Goal: Task Accomplishment & Management: Manage account settings

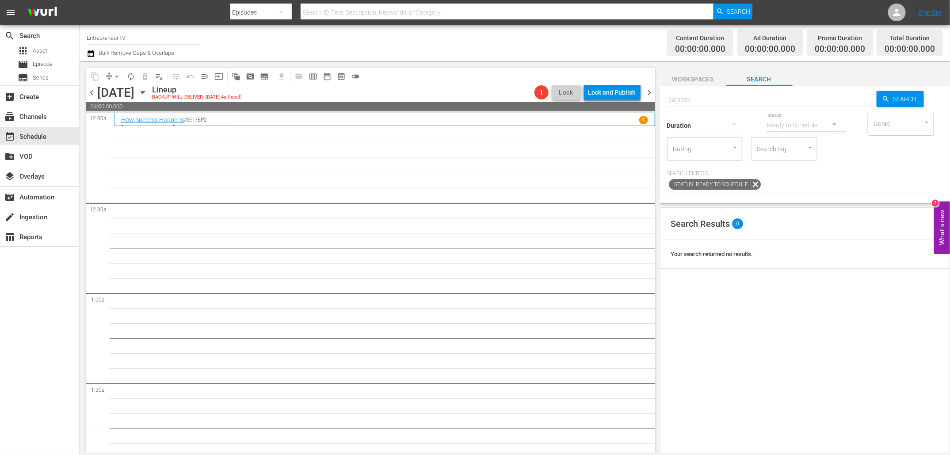
click at [134, 91] on div "Saturday, October 4th" at bounding box center [115, 92] width 37 height 15
click at [148, 92] on icon "button" at bounding box center [143, 93] width 10 height 10
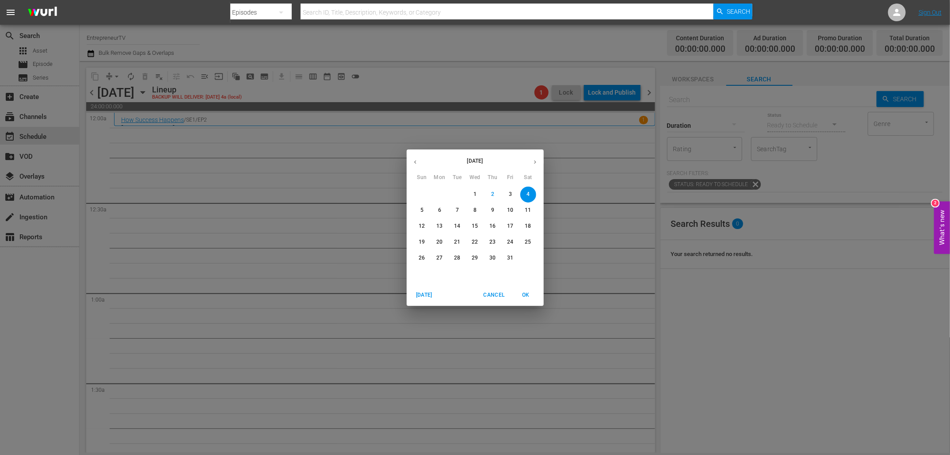
click at [415, 159] on icon "button" at bounding box center [415, 162] width 7 height 7
click at [457, 196] on span "2" at bounding box center [458, 195] width 16 height 8
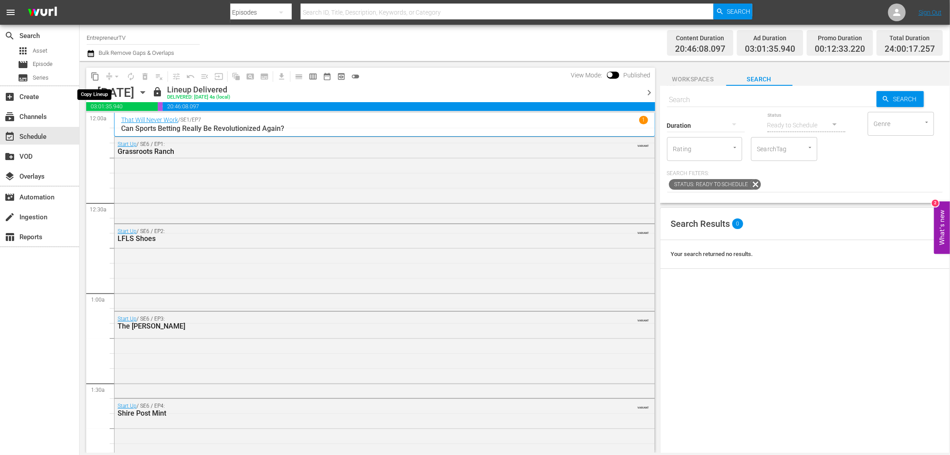
click at [95, 75] on span "content_copy" at bounding box center [95, 76] width 9 height 9
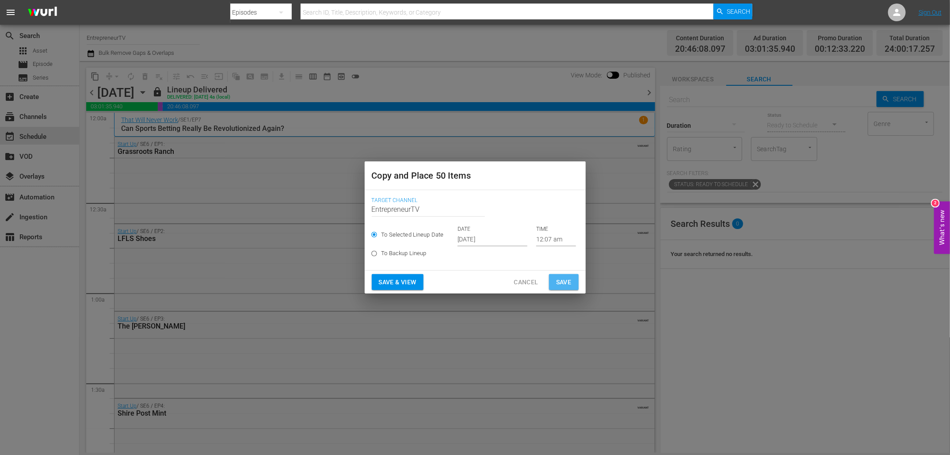
click at [559, 279] on span "Save" at bounding box center [563, 282] width 15 height 11
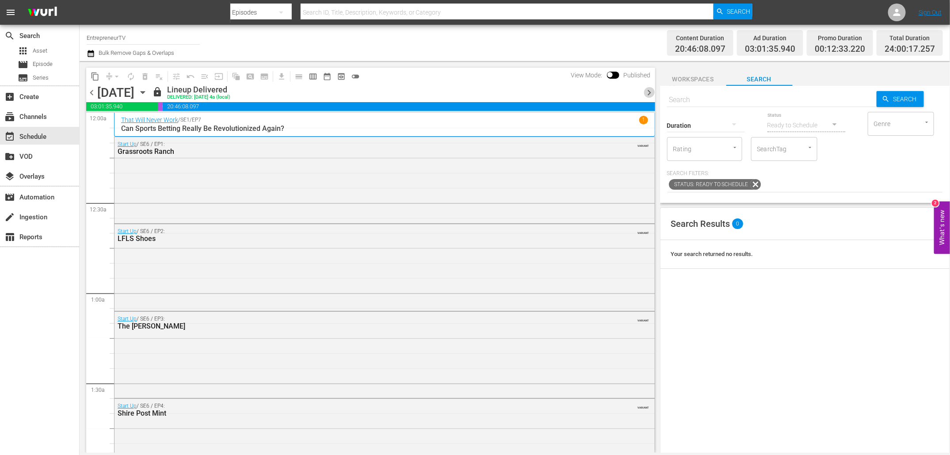
click at [648, 92] on span "chevron_right" at bounding box center [649, 92] width 11 height 11
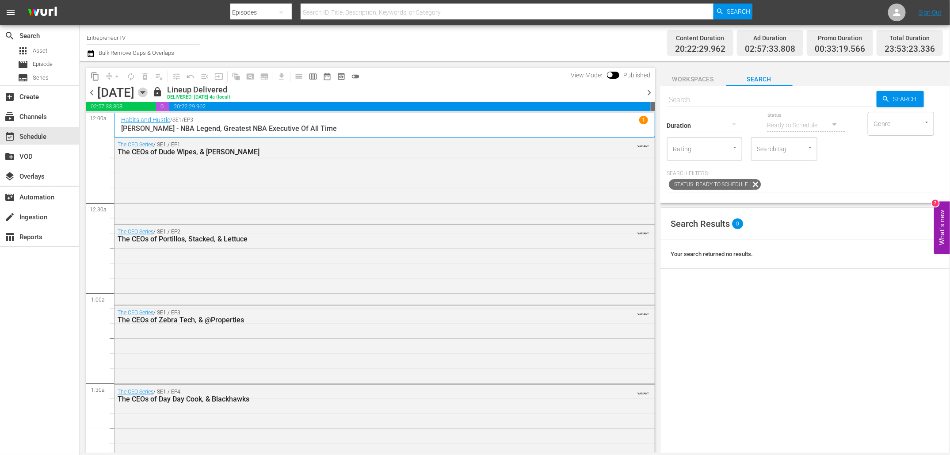
click at [148, 93] on icon "button" at bounding box center [143, 93] width 10 height 10
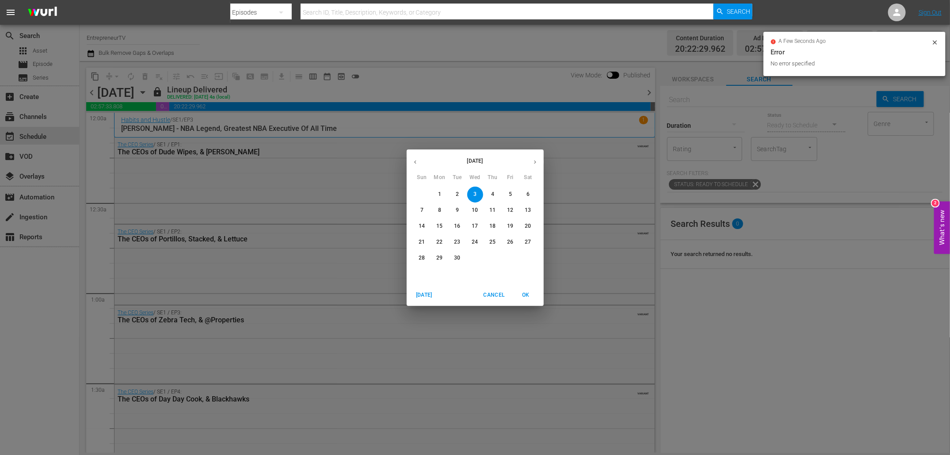
click at [498, 293] on span "Cancel" at bounding box center [493, 295] width 21 height 9
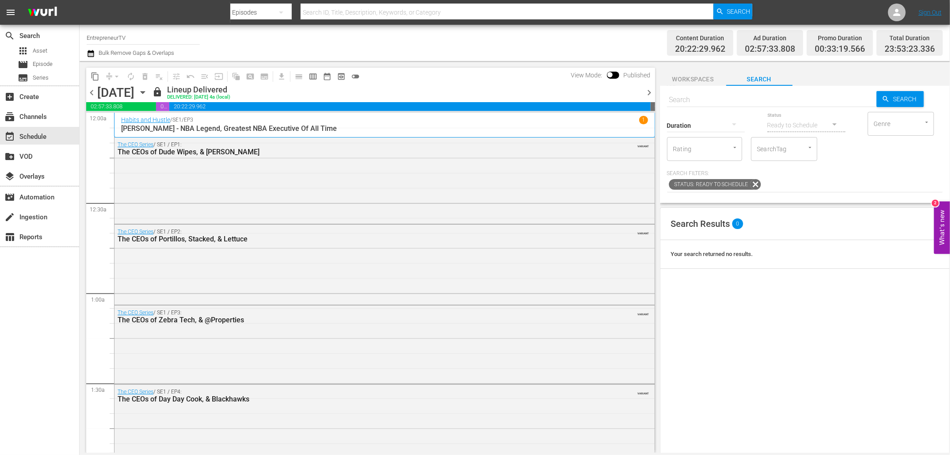
click at [148, 91] on icon "button" at bounding box center [143, 93] width 10 height 10
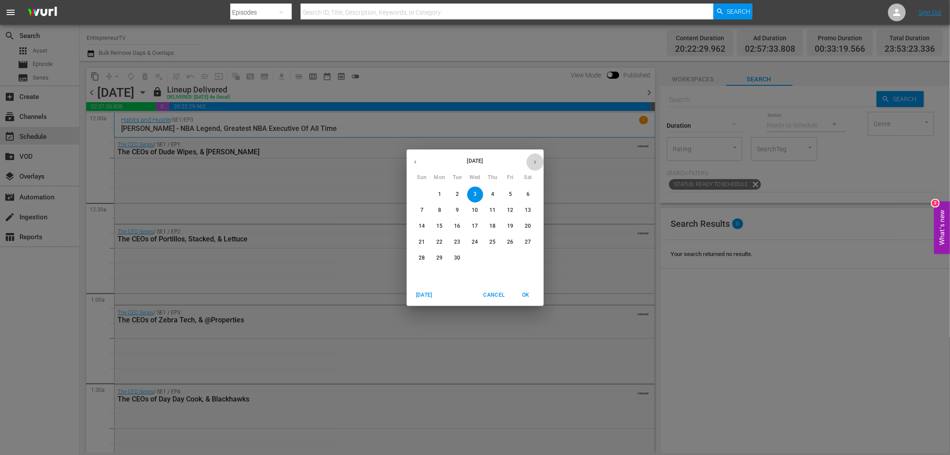
click at [534, 164] on icon "button" at bounding box center [535, 162] width 7 height 7
click at [522, 197] on span "4" at bounding box center [529, 195] width 16 height 8
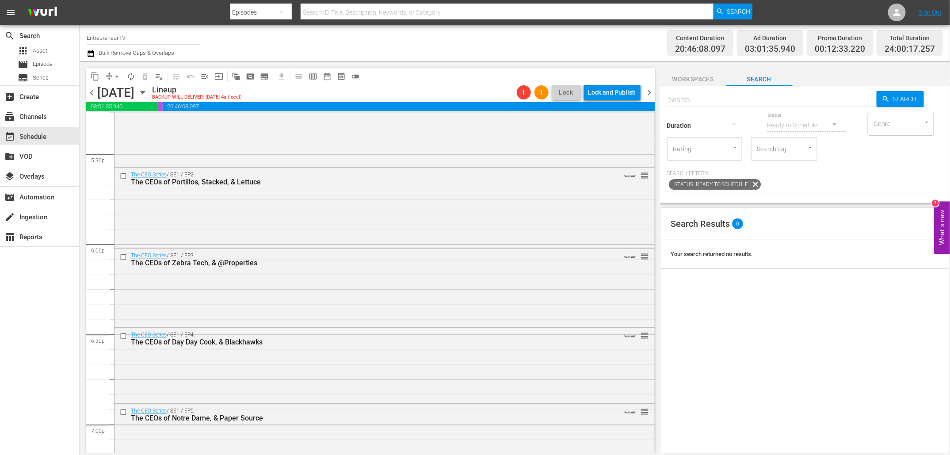
scroll to position [4012, 0]
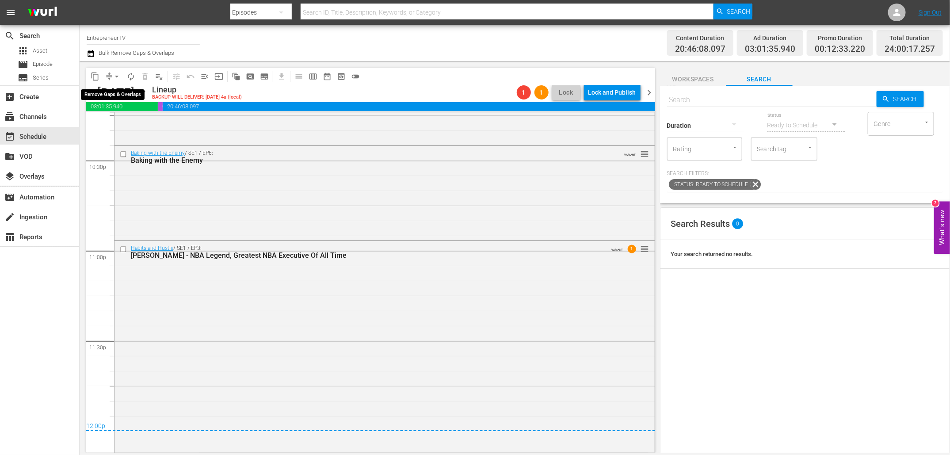
click at [115, 77] on span "arrow_drop_down" at bounding box center [116, 76] width 9 height 9
click at [140, 127] on li "Align to End of Previous Day" at bounding box center [117, 123] width 93 height 15
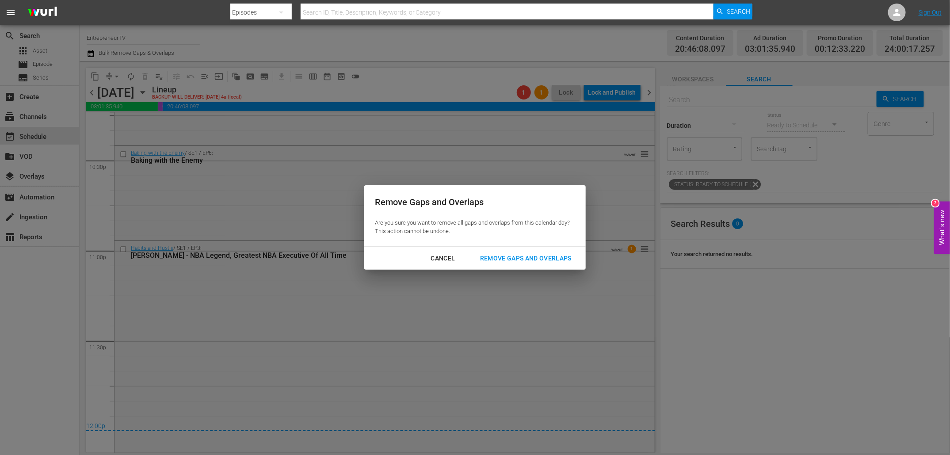
click at [500, 254] on div "Remove Gaps and Overlaps" at bounding box center [526, 258] width 106 height 11
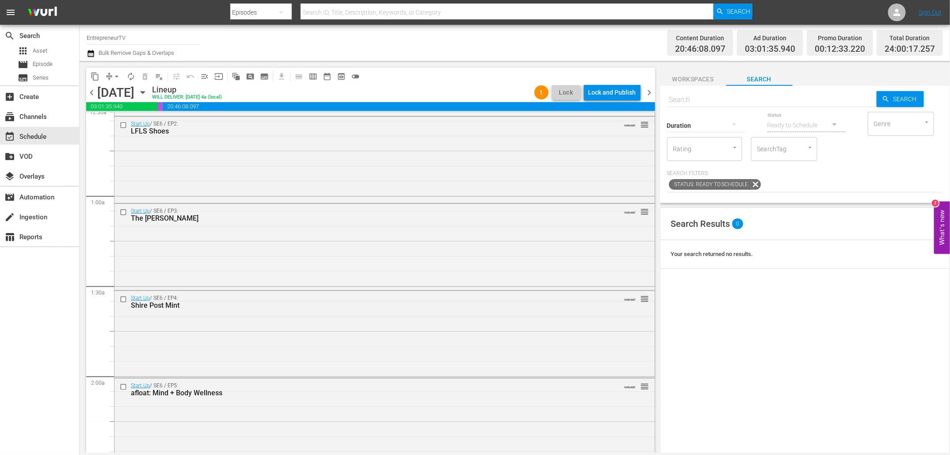
scroll to position [0, 0]
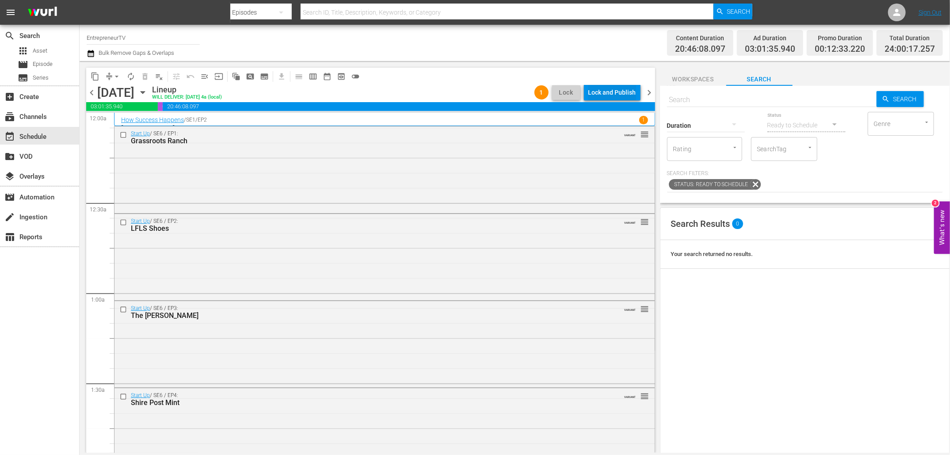
click at [624, 90] on div "Lock and Publish" at bounding box center [613, 92] width 48 height 16
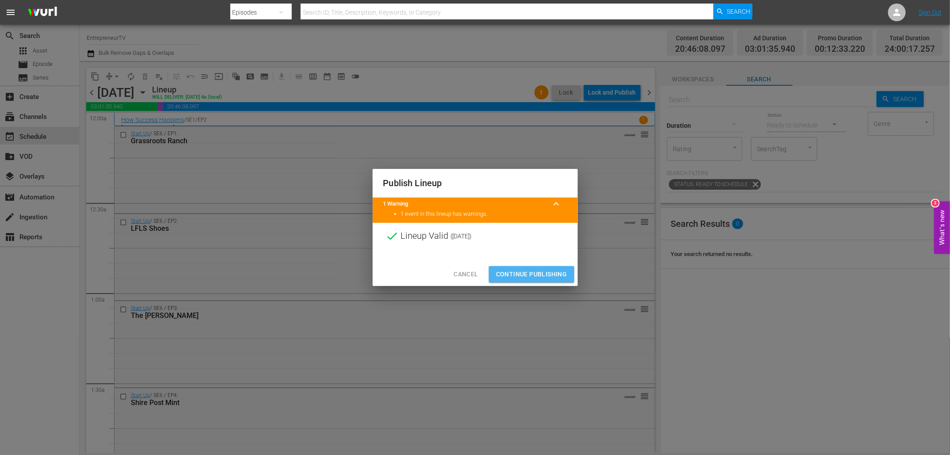
click at [536, 276] on span "Continue Publishing" at bounding box center [531, 274] width 71 height 11
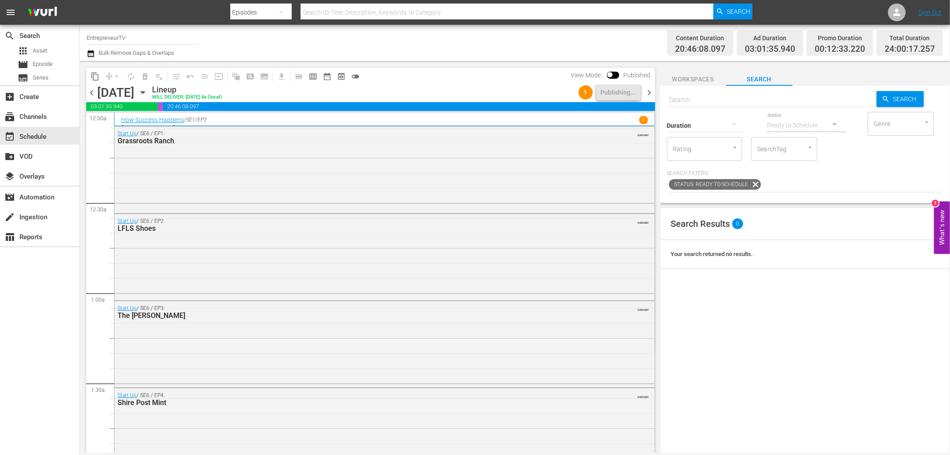
click at [650, 92] on span "chevron_right" at bounding box center [649, 92] width 11 height 11
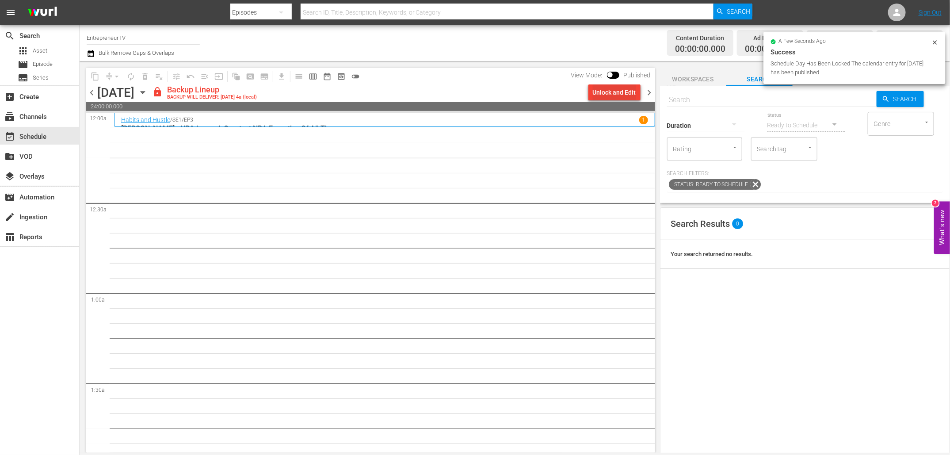
click at [614, 95] on div "Unlock and Edit" at bounding box center [614, 92] width 43 height 16
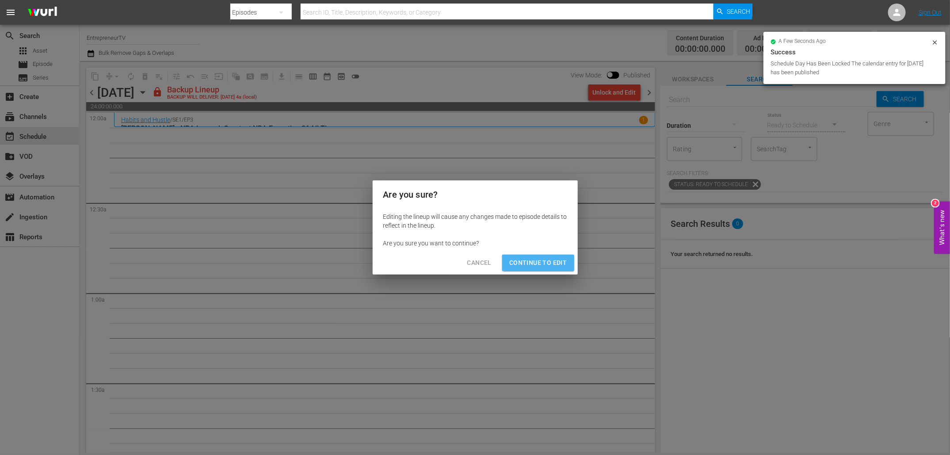
click at [548, 267] on span "Continue to Edit" at bounding box center [538, 262] width 57 height 11
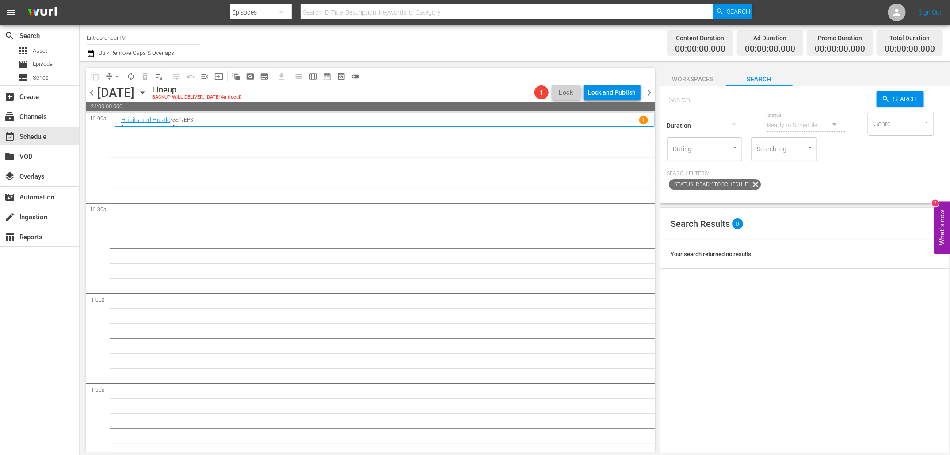
click at [647, 88] on span "chevron_right" at bounding box center [649, 92] width 11 height 11
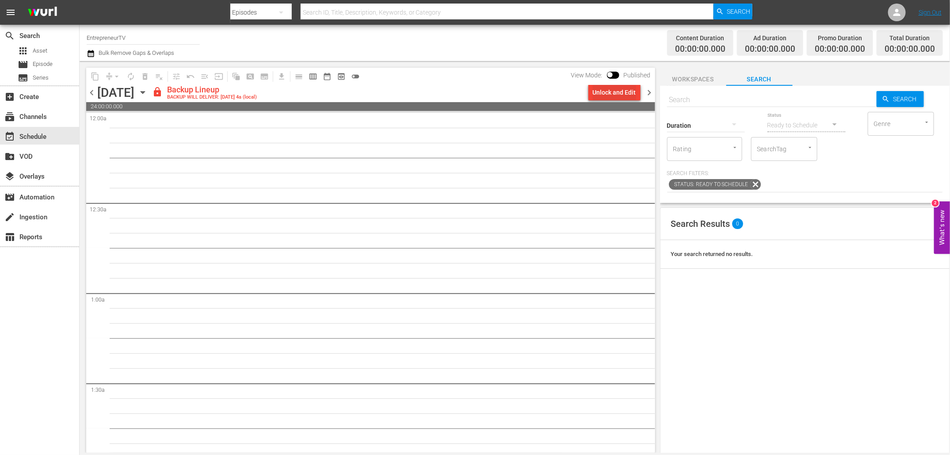
click at [619, 95] on div "Unlock and Edit" at bounding box center [614, 92] width 43 height 16
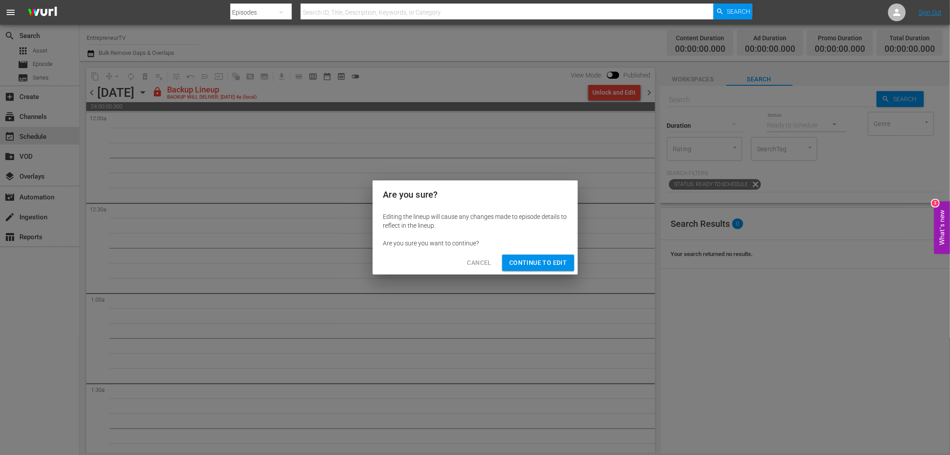
click at [560, 257] on button "Continue to Edit" at bounding box center [538, 263] width 72 height 16
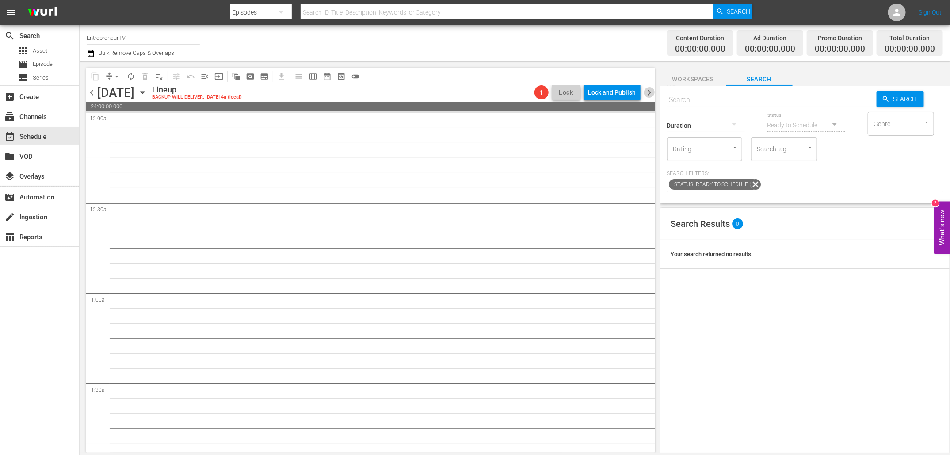
click at [648, 92] on span "chevron_right" at bounding box center [649, 92] width 11 height 11
click at [611, 94] on div "Unlock and Edit" at bounding box center [614, 92] width 43 height 16
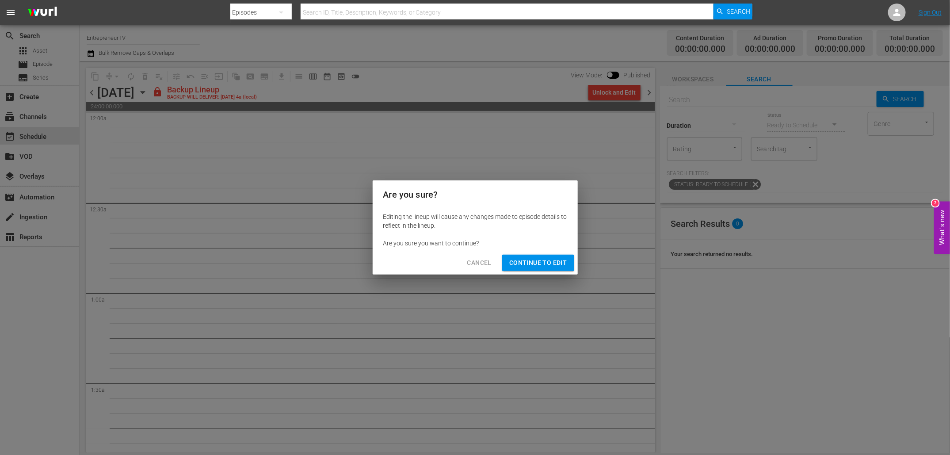
click at [542, 266] on span "Continue to Edit" at bounding box center [538, 262] width 57 height 11
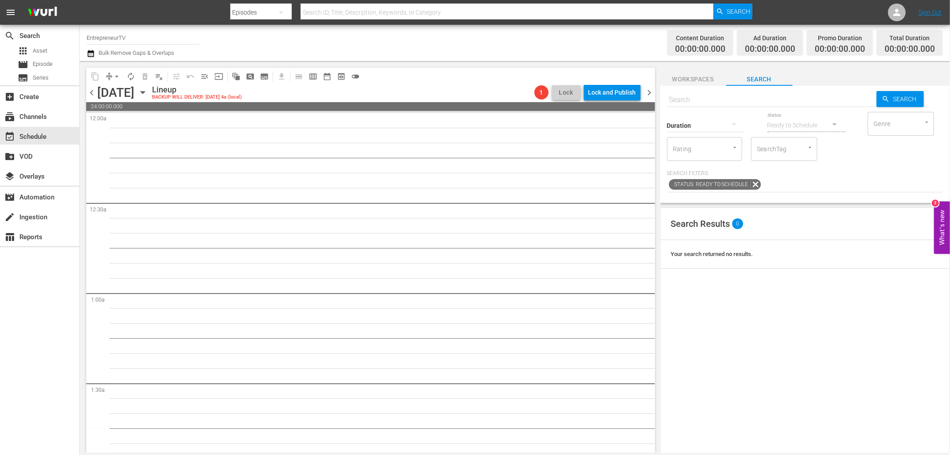
click at [651, 88] on span "chevron_right" at bounding box center [649, 92] width 11 height 11
click at [601, 94] on div "Unlock and Edit" at bounding box center [614, 92] width 43 height 16
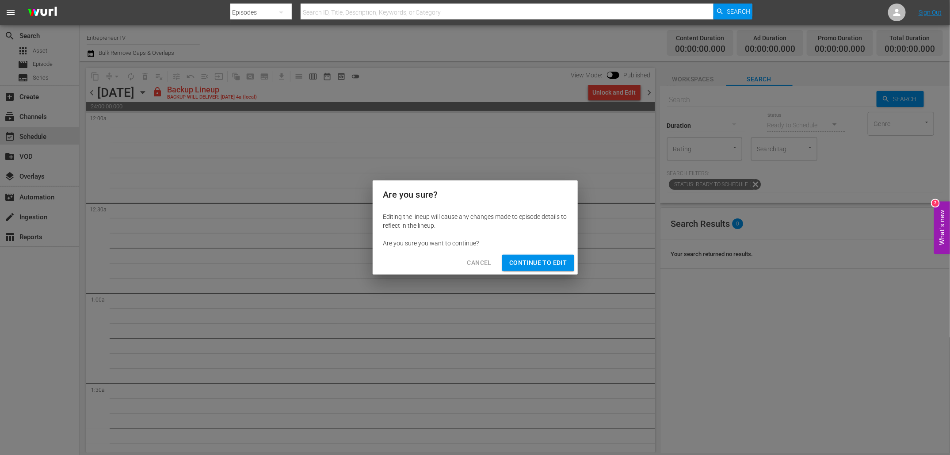
click at [541, 261] on span "Continue to Edit" at bounding box center [538, 262] width 57 height 11
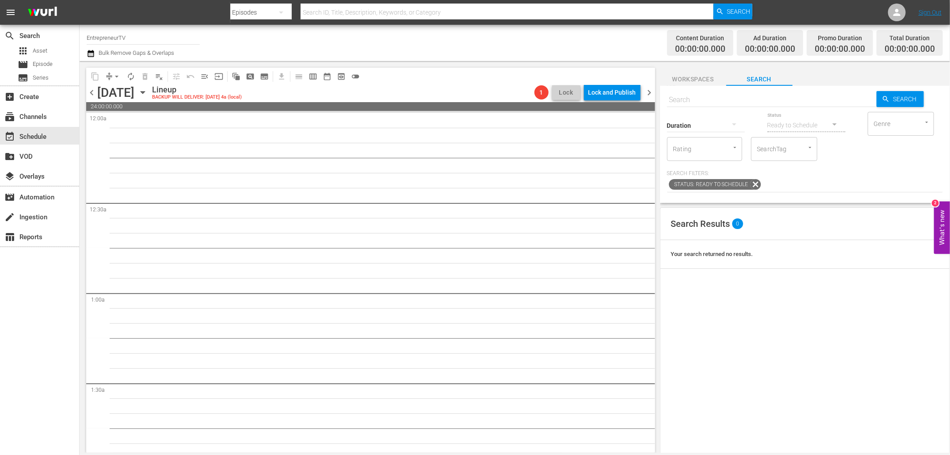
click at [648, 95] on span "chevron_right" at bounding box center [649, 92] width 11 height 11
click at [639, 92] on button "Unlock and Edit" at bounding box center [615, 92] width 52 height 16
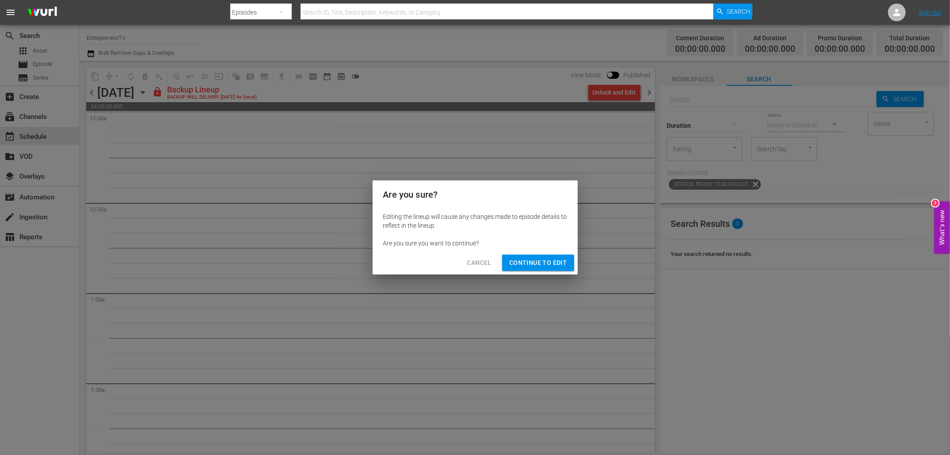
click at [546, 264] on span "Continue to Edit" at bounding box center [538, 262] width 57 height 11
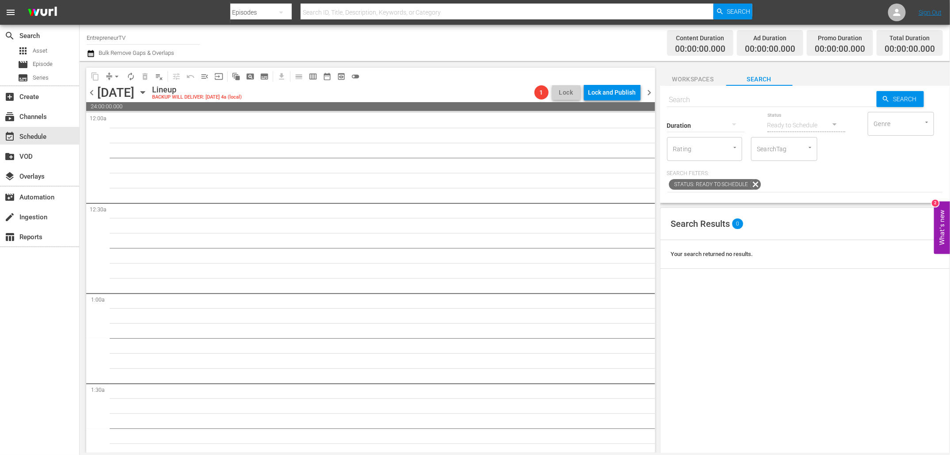
click at [651, 91] on span "chevron_right" at bounding box center [649, 92] width 11 height 11
click at [148, 91] on icon "button" at bounding box center [143, 93] width 10 height 10
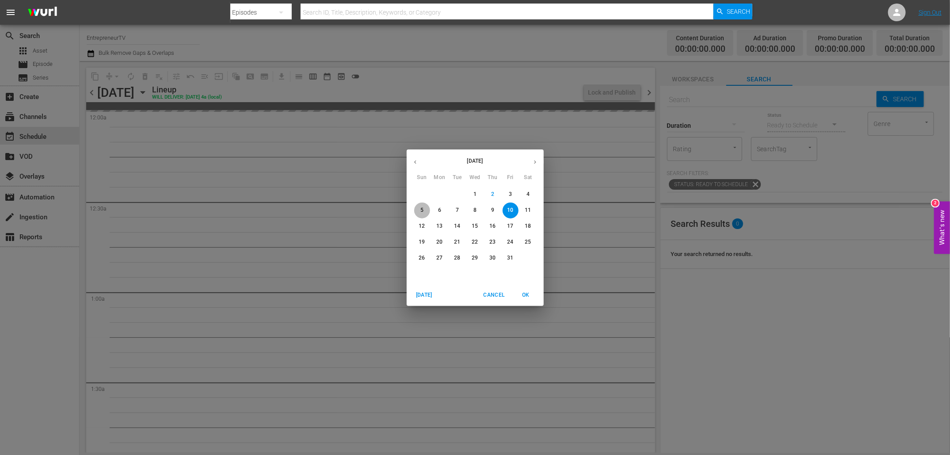
click at [425, 211] on span "5" at bounding box center [422, 211] width 16 height 8
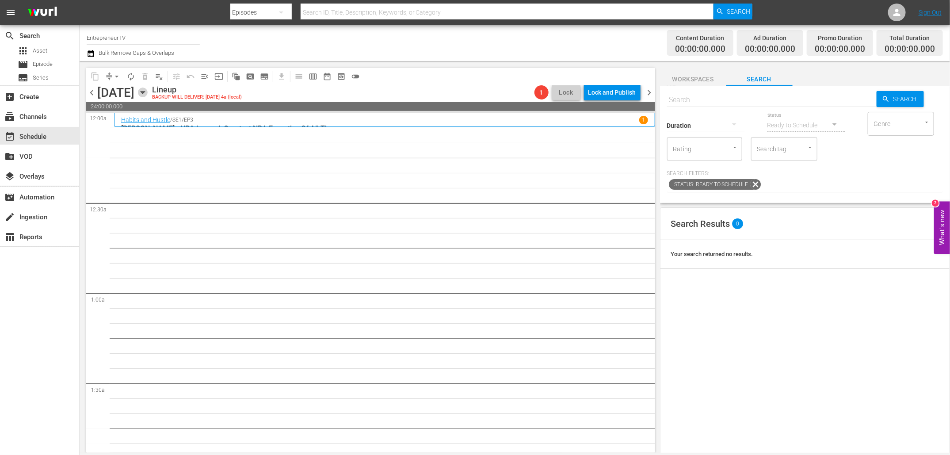
click at [148, 91] on icon "button" at bounding box center [143, 93] width 10 height 10
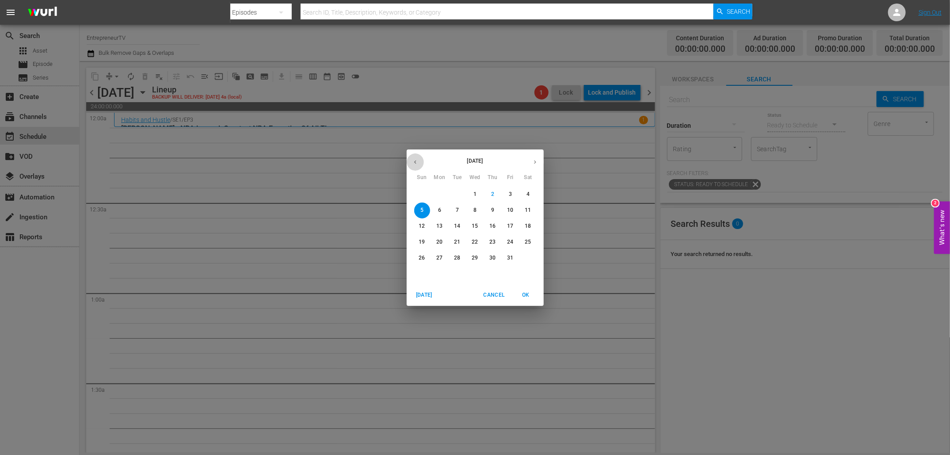
click at [417, 163] on icon "button" at bounding box center [415, 162] width 7 height 7
click at [474, 195] on p "3" at bounding box center [475, 195] width 3 height 8
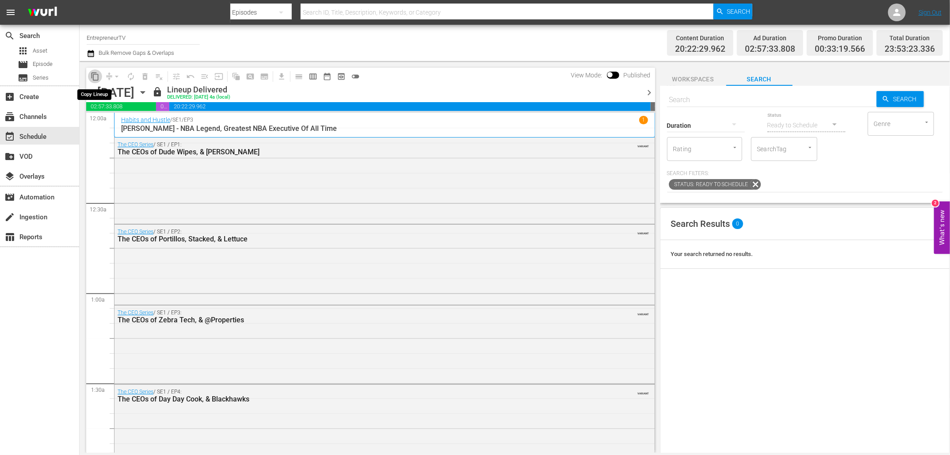
click at [93, 79] on span "content_copy" at bounding box center [95, 76] width 9 height 9
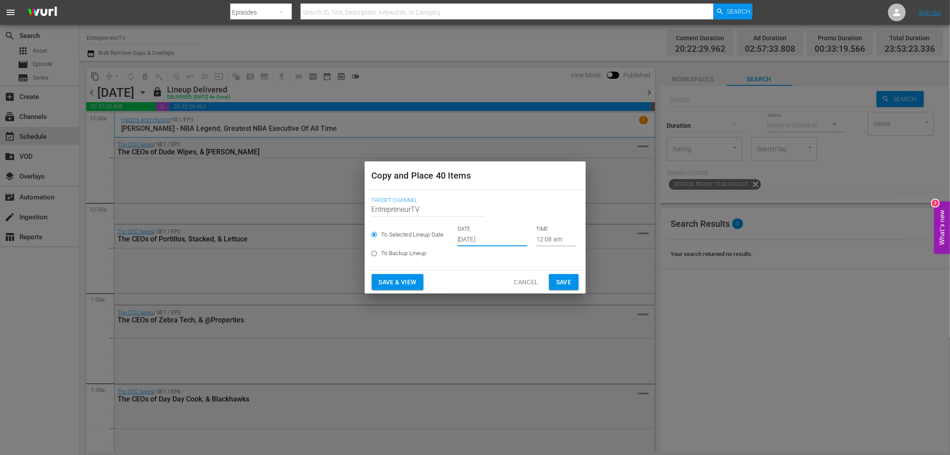
click at [477, 238] on input "Oct 4th 2025" at bounding box center [493, 239] width 70 height 13
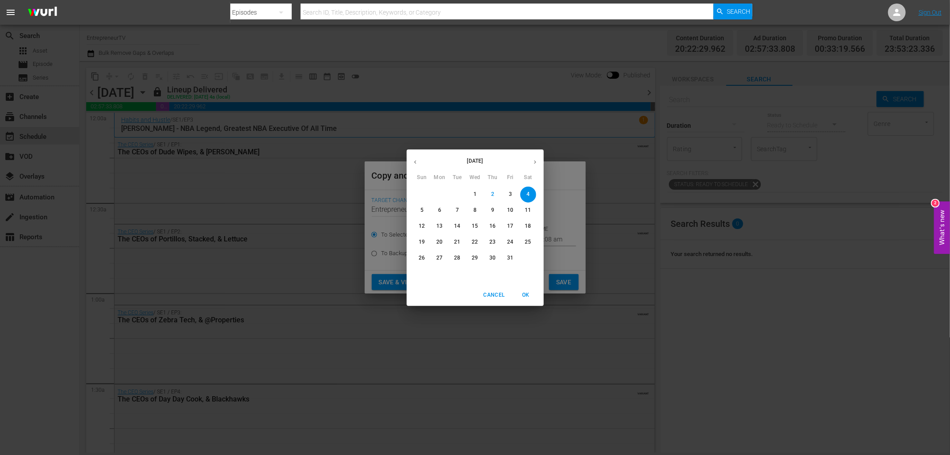
click at [423, 213] on p "5" at bounding box center [422, 211] width 3 height 8
type input "Oct 5th 2025"
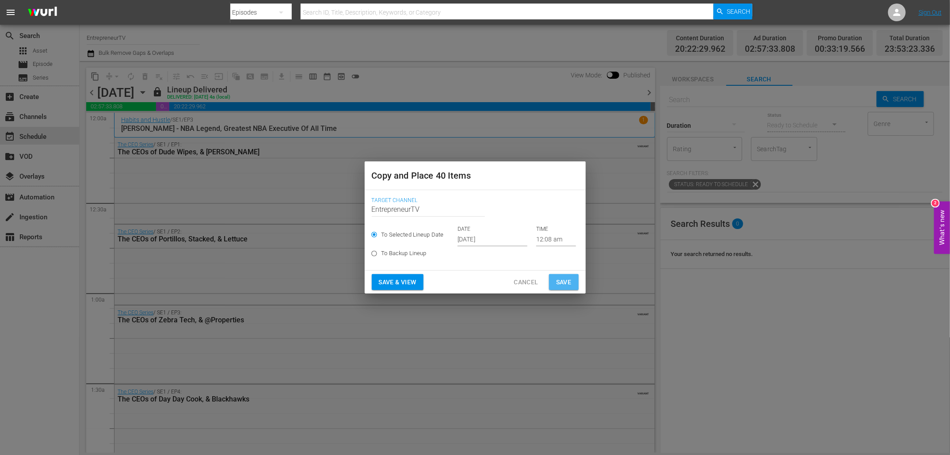
click at [562, 279] on span "Save" at bounding box center [563, 282] width 15 height 11
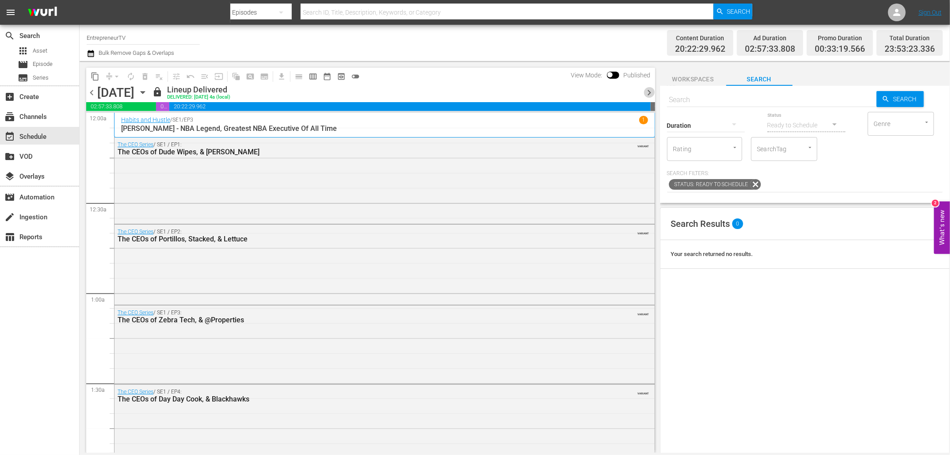
click at [648, 94] on span "chevron_right" at bounding box center [649, 92] width 11 height 11
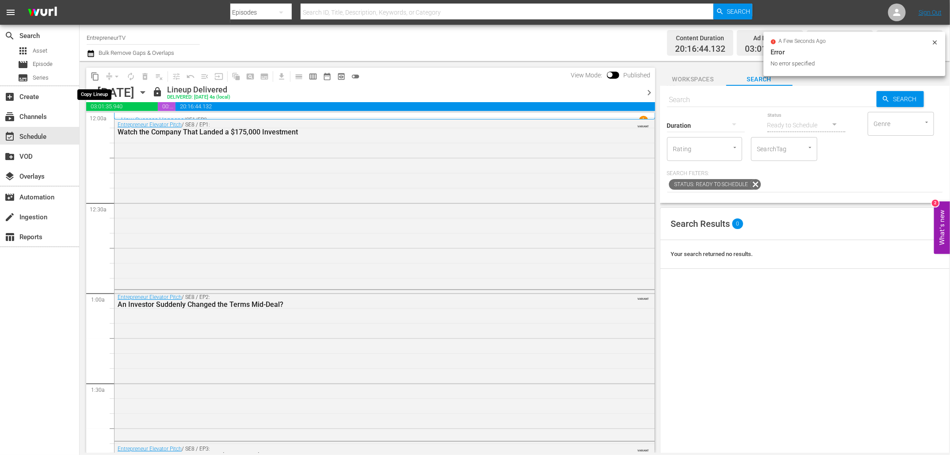
click at [93, 75] on span "content_copy" at bounding box center [95, 76] width 9 height 9
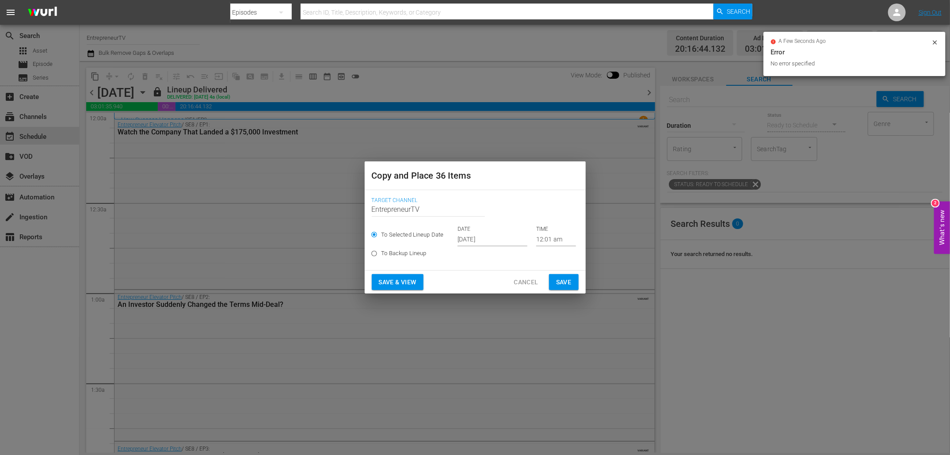
click at [477, 237] on input "Oct 4th 2025" at bounding box center [493, 239] width 70 height 13
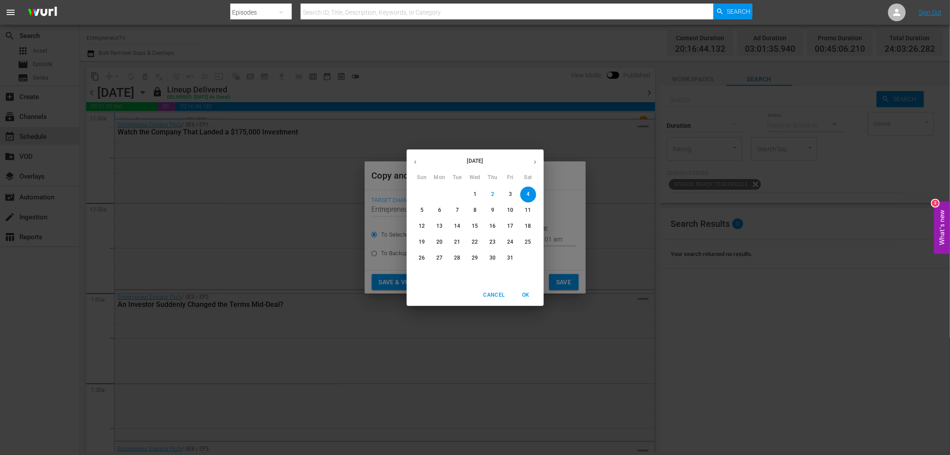
click at [440, 212] on p "6" at bounding box center [439, 211] width 3 height 8
type input "Oct 6th 2025"
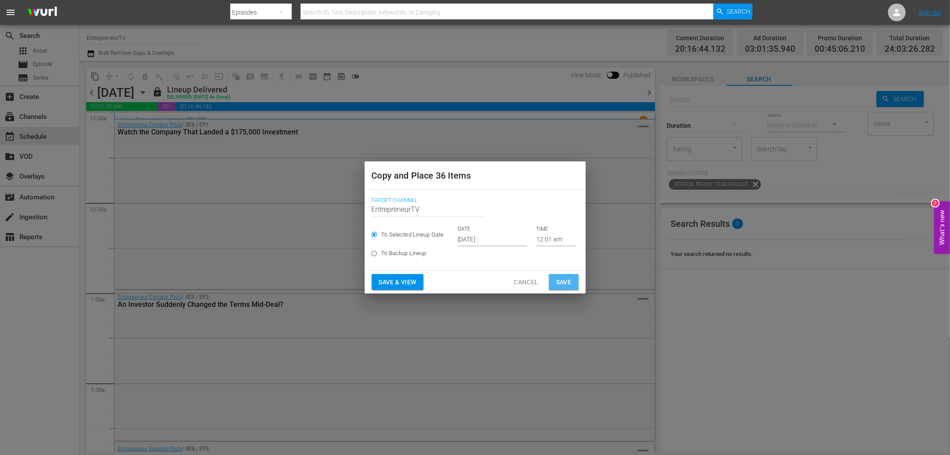
click at [565, 283] on span "Save" at bounding box center [563, 282] width 15 height 11
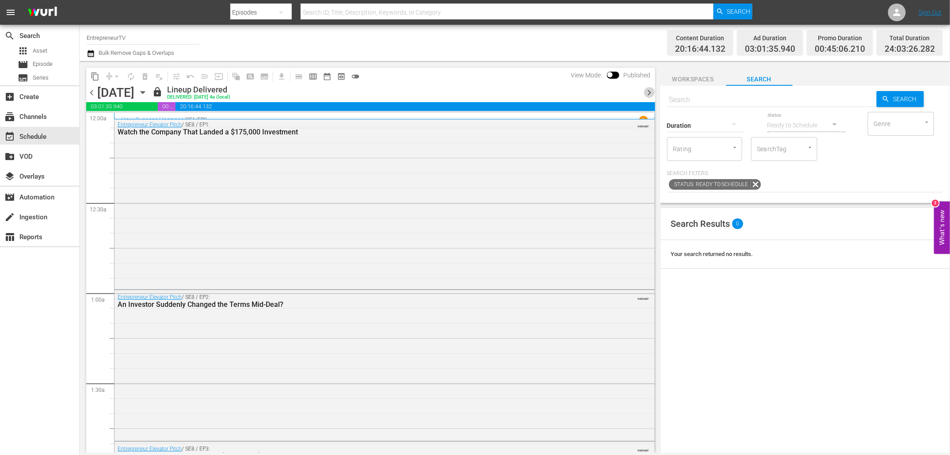
click at [647, 92] on span "chevron_right" at bounding box center [649, 92] width 11 height 11
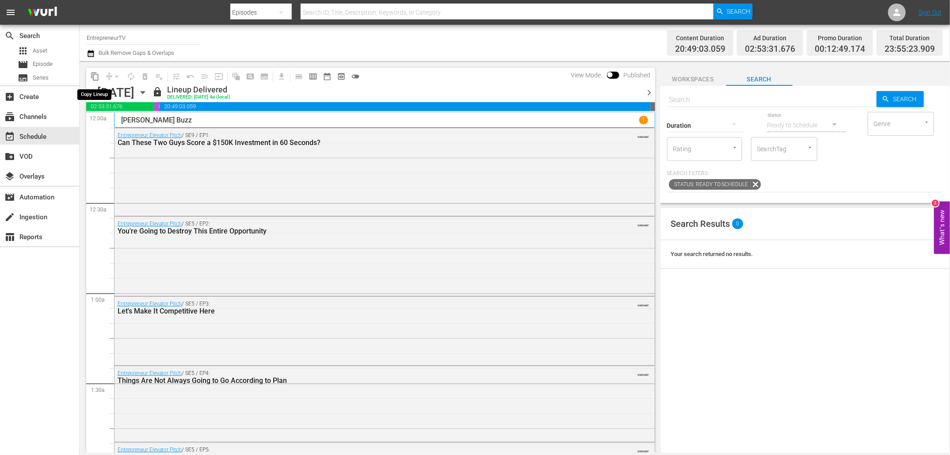
click at [95, 76] on span "content_copy" at bounding box center [95, 76] width 9 height 9
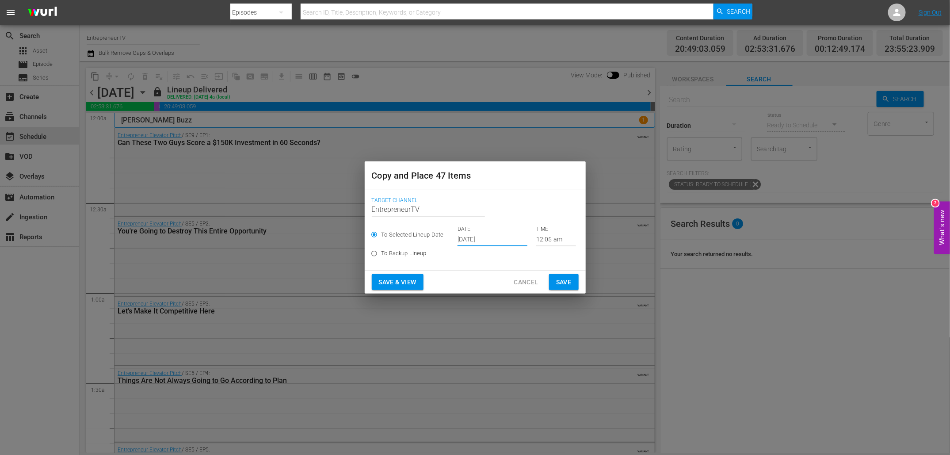
click at [469, 235] on input "Oct 4th 2025" at bounding box center [493, 239] width 70 height 13
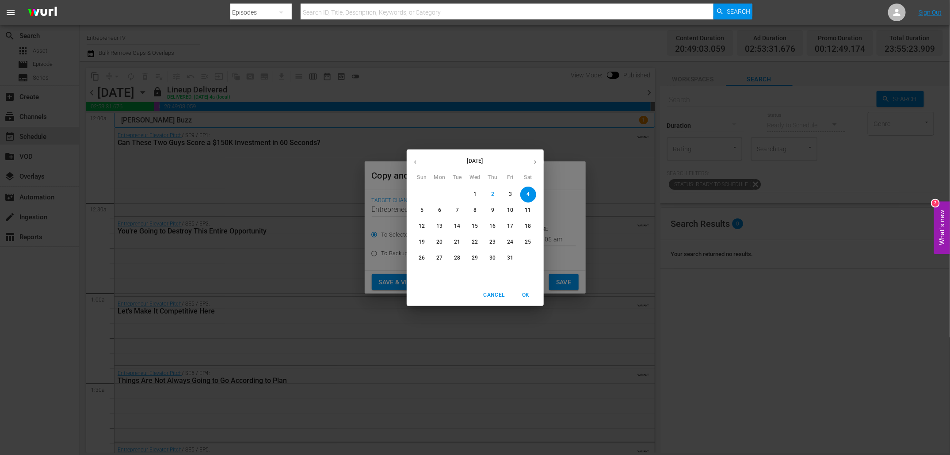
drag, startPoint x: 441, startPoint y: 207, endPoint x: 459, endPoint y: 210, distance: 18.3
click at [459, 210] on div "5 6 7 8 9 10 11" at bounding box center [475, 211] width 137 height 16
click at [459, 210] on p "7" at bounding box center [457, 211] width 3 height 8
type input "Oct 7th 2025"
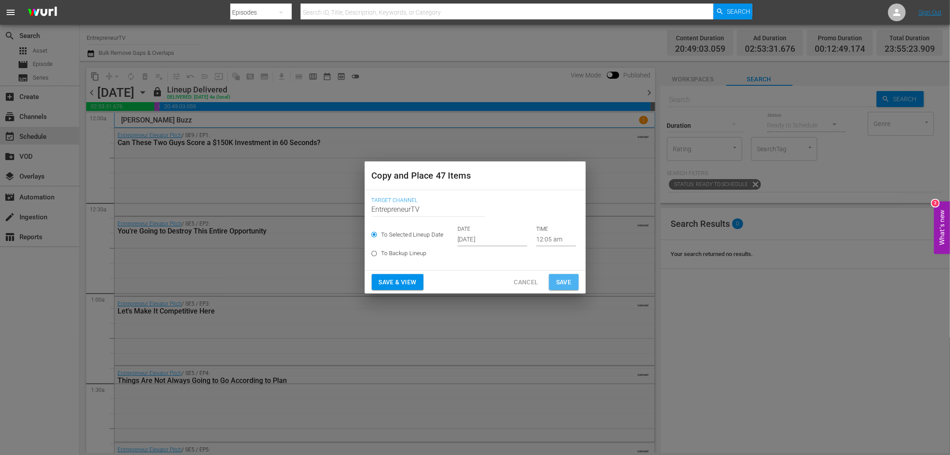
click at [560, 280] on span "Save" at bounding box center [563, 282] width 15 height 11
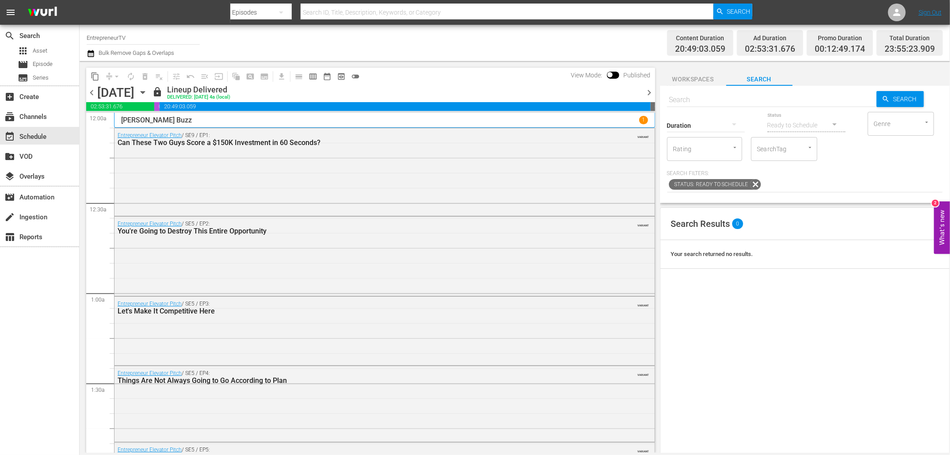
click at [148, 91] on icon "button" at bounding box center [143, 93] width 10 height 10
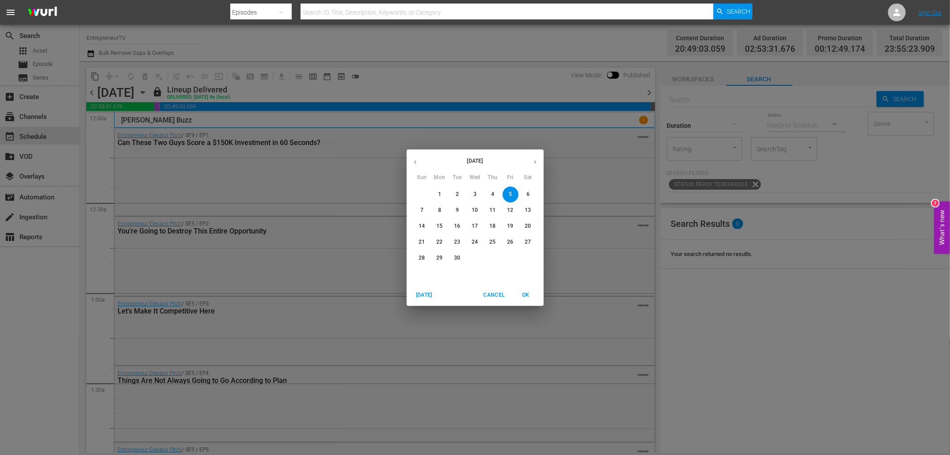
click at [533, 161] on icon "button" at bounding box center [535, 162] width 7 height 7
click at [421, 213] on p "5" at bounding box center [422, 211] width 3 height 8
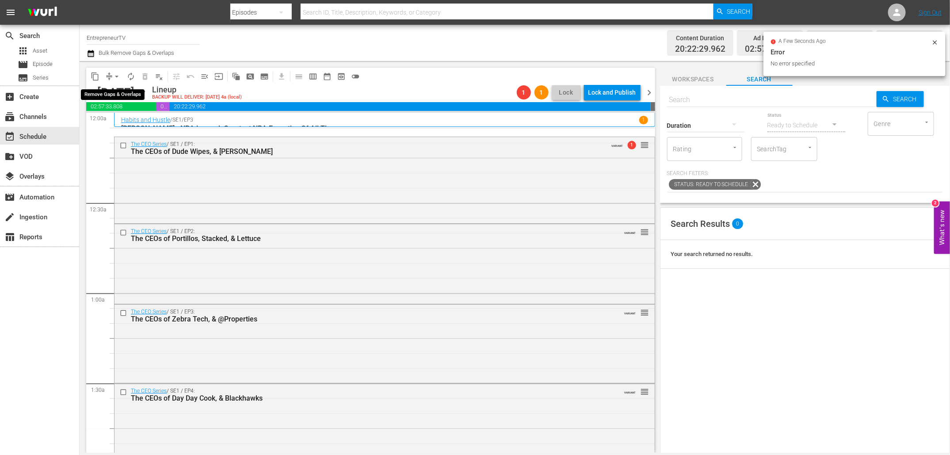
click at [114, 75] on span "arrow_drop_down" at bounding box center [116, 76] width 9 height 9
click at [124, 124] on li "Align to End of Previous Day" at bounding box center [117, 123] width 93 height 15
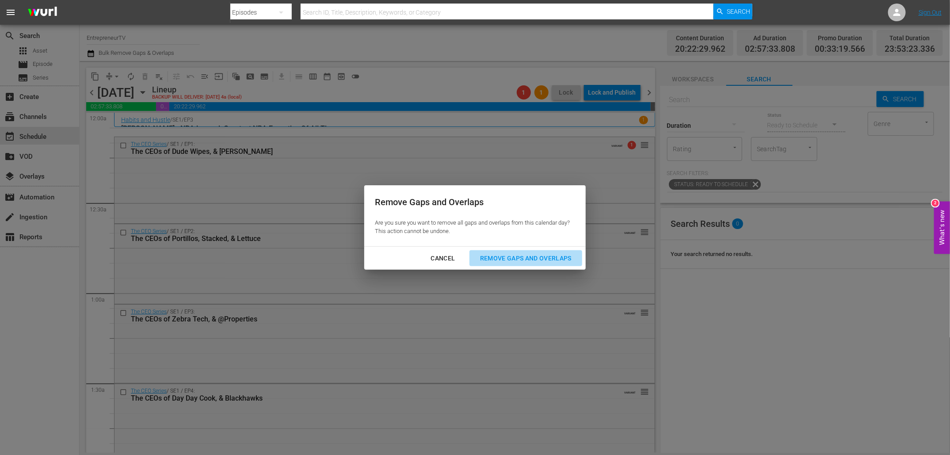
click at [525, 258] on div "Remove Gaps and Overlaps" at bounding box center [526, 258] width 106 height 11
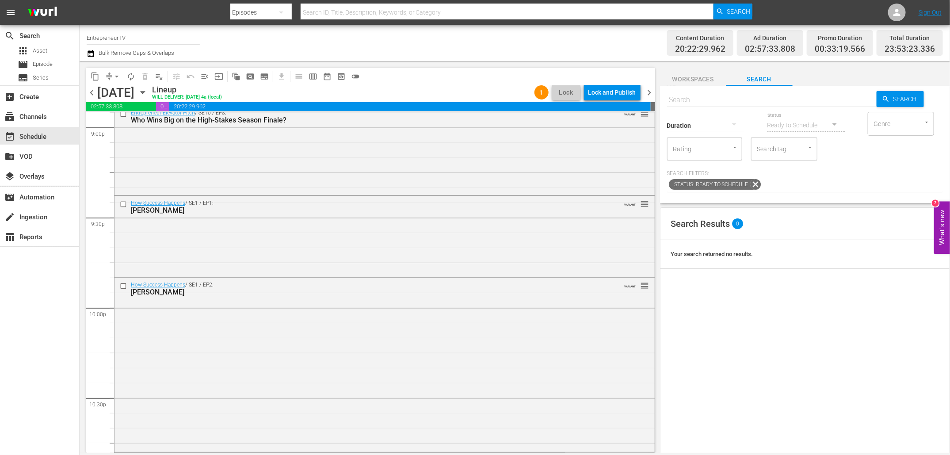
scroll to position [3771, 0]
click at [161, 248] on div "How Success Happens / SE1 / EP1: Stefon Diggs VARIANT reorder" at bounding box center [385, 239] width 540 height 79
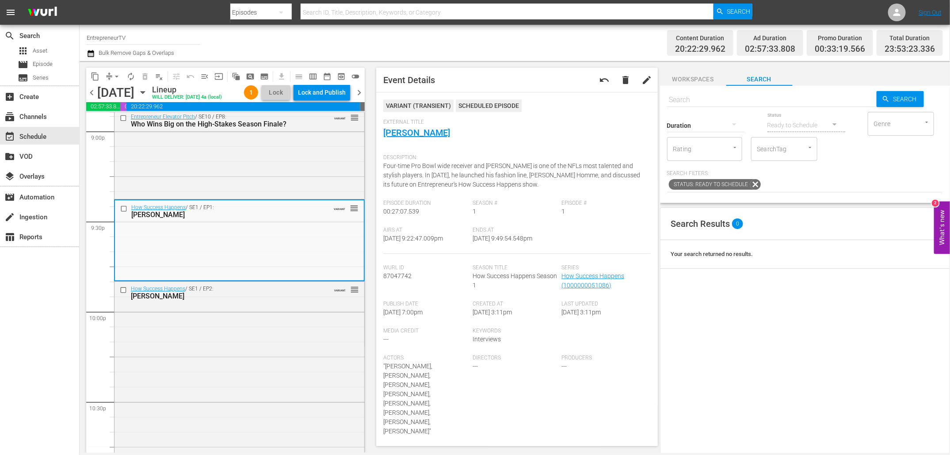
click at [157, 255] on div "How Success Happens / SE1 / EP1: Stefon Diggs VARIANT reorder" at bounding box center [239, 239] width 249 height 79
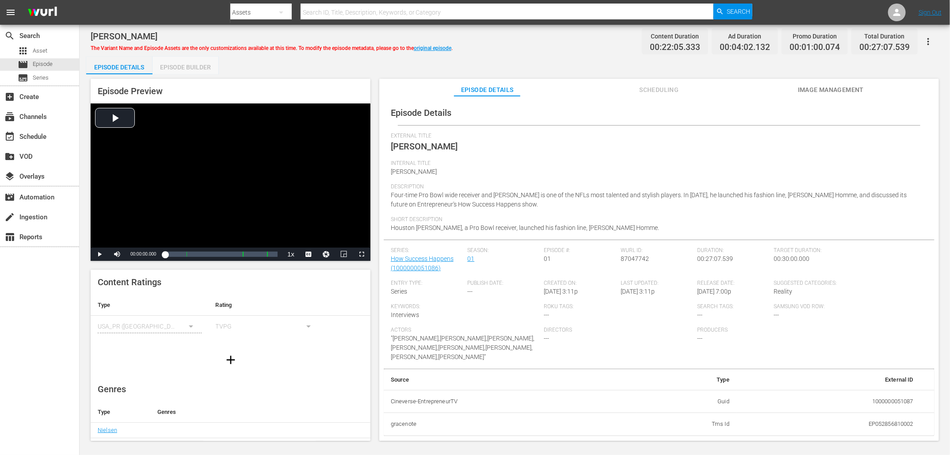
click at [192, 69] on div "Episode Builder" at bounding box center [186, 67] width 66 height 21
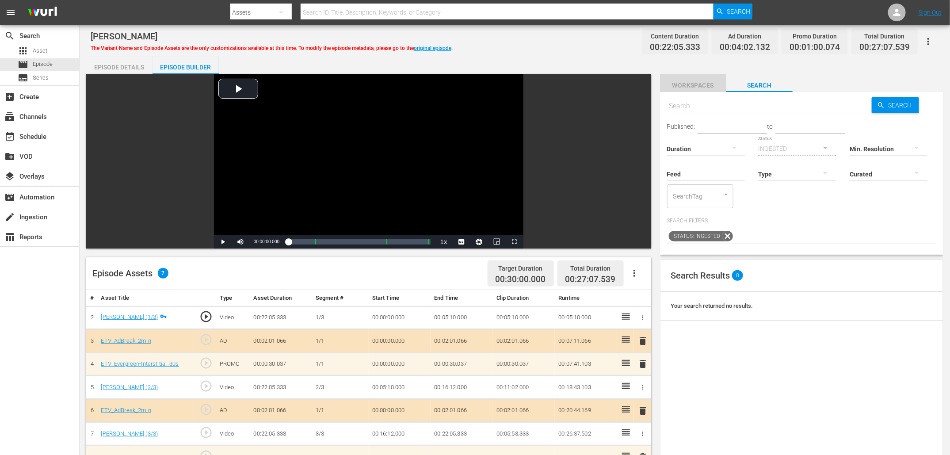
click at [633, 87] on span "Workspaces" at bounding box center [693, 85] width 66 height 11
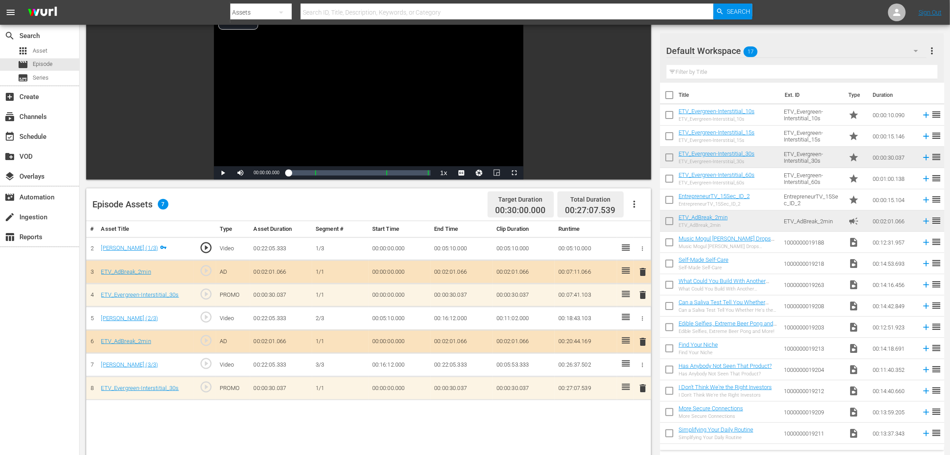
scroll to position [129, 0]
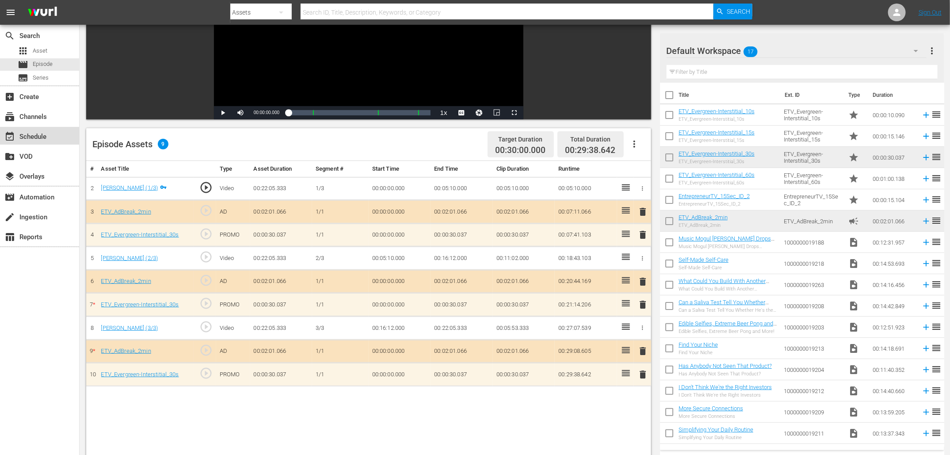
click at [31, 136] on div "event_available Schedule" at bounding box center [25, 135] width 50 height 8
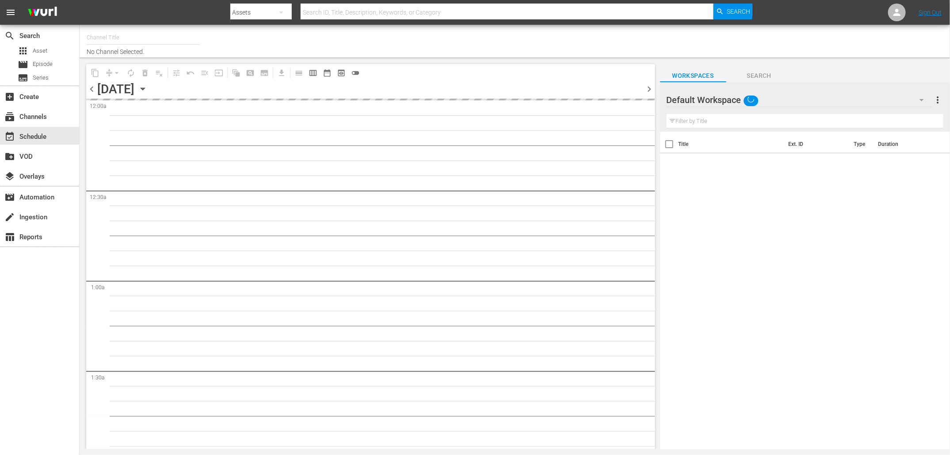
type input "EntrepreneurTV (1868)"
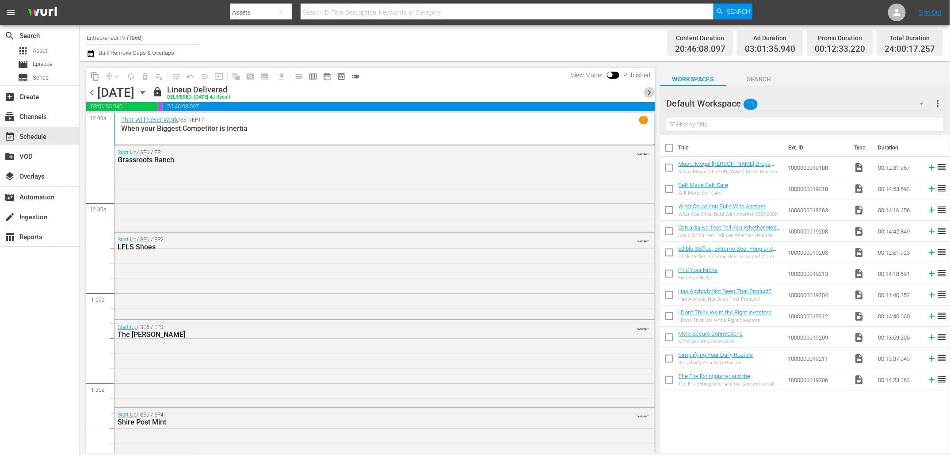
click at [633, 92] on span "chevron_right" at bounding box center [649, 92] width 11 height 11
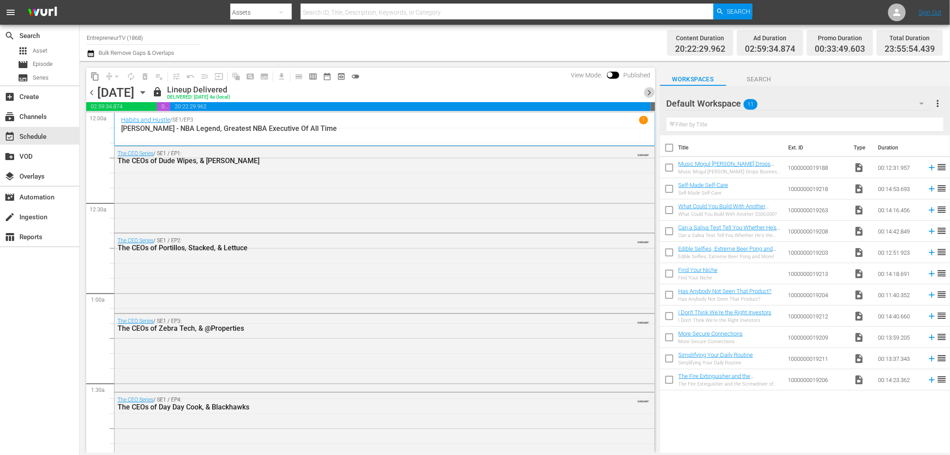
click at [633, 93] on span "chevron_right" at bounding box center [649, 92] width 11 height 11
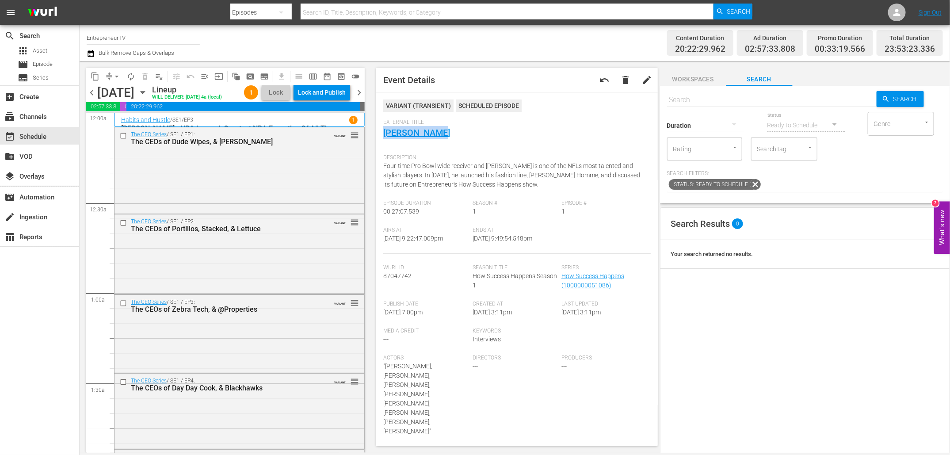
scroll to position [3771, 0]
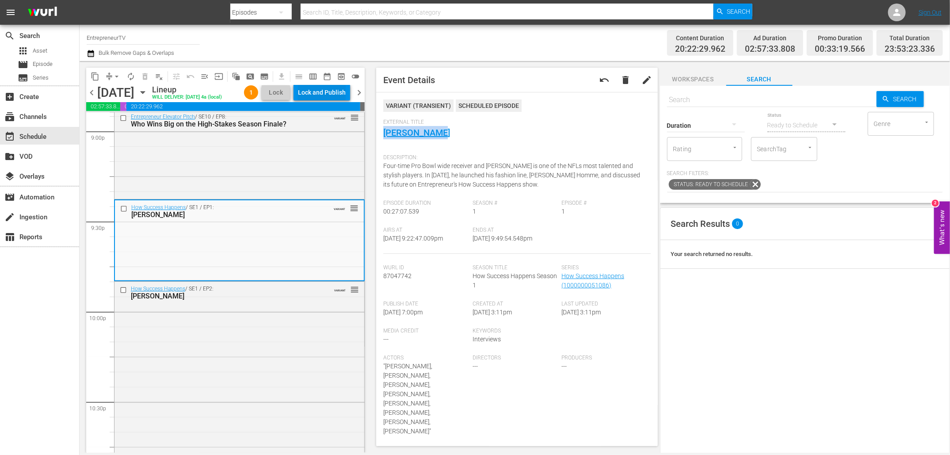
click at [310, 90] on div "Lock and Publish" at bounding box center [322, 92] width 48 height 16
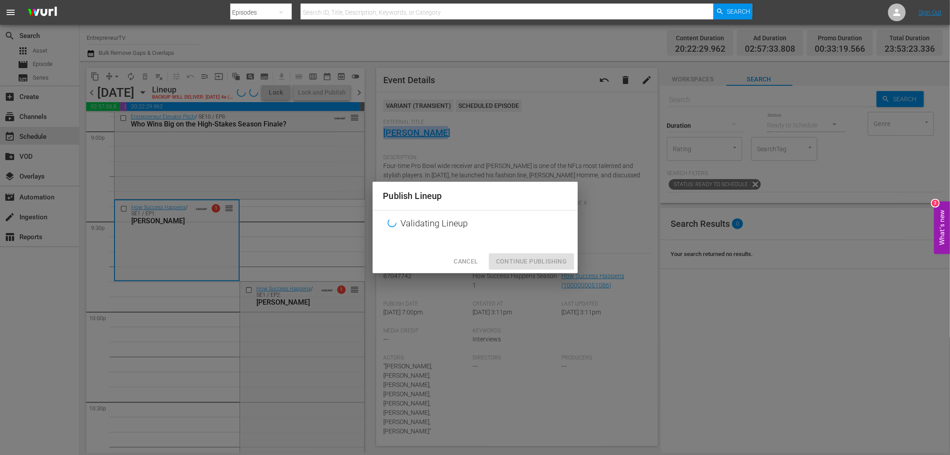
click at [467, 258] on span "Cancel" at bounding box center [466, 261] width 24 height 11
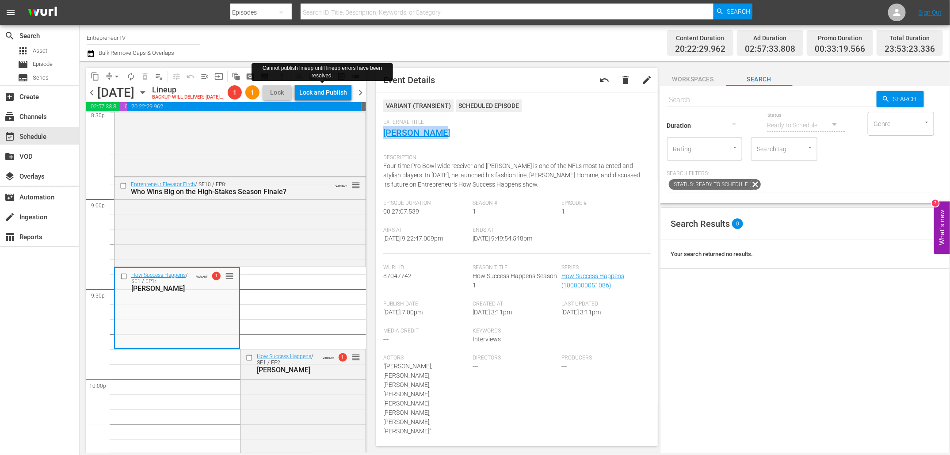
scroll to position [3705, 0]
click at [117, 77] on span "arrow_drop_down" at bounding box center [116, 76] width 9 height 9
click at [120, 124] on li "Align to End of Previous Day" at bounding box center [117, 123] width 93 height 15
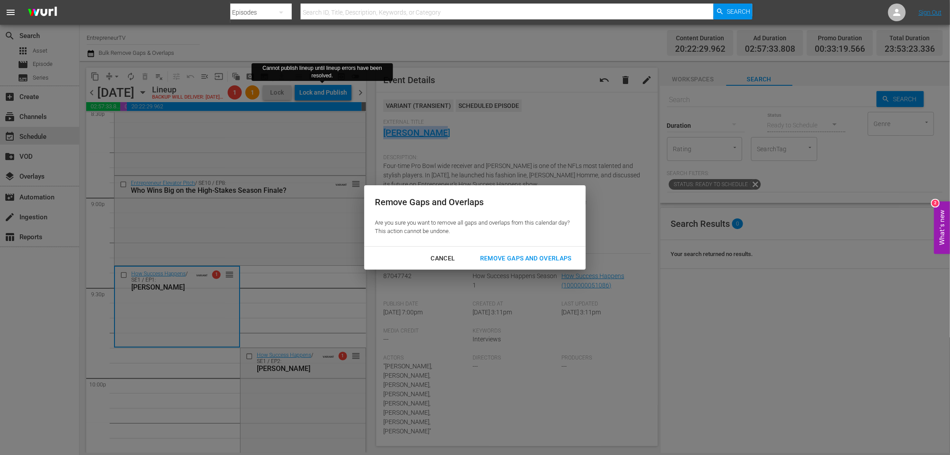
click at [503, 258] on div "Remove Gaps and Overlaps" at bounding box center [526, 258] width 106 height 11
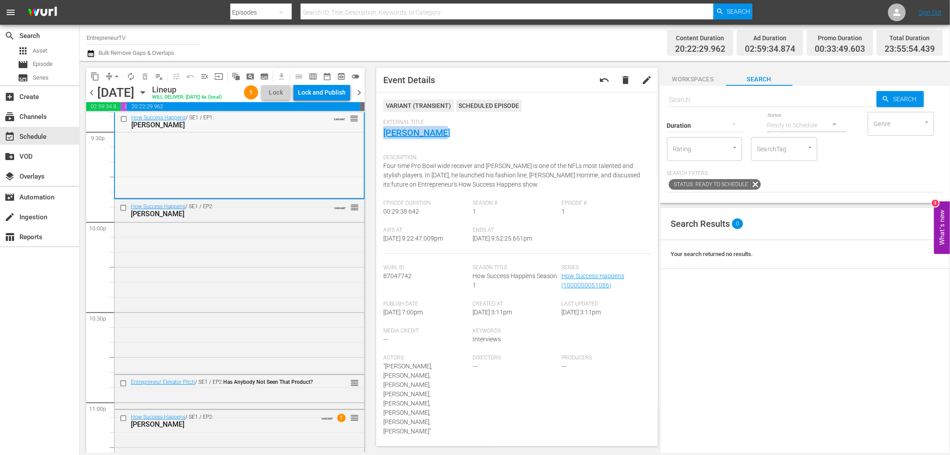
scroll to position [3992, 0]
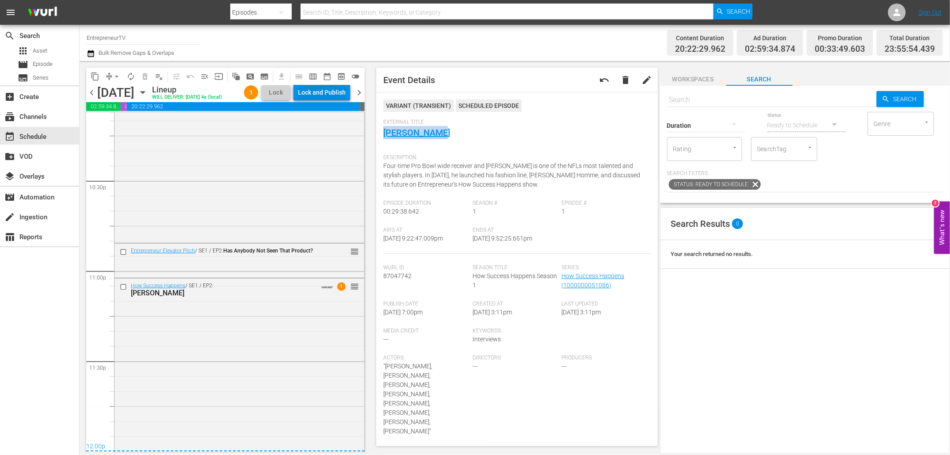
click at [329, 89] on div "Lock and Publish" at bounding box center [322, 92] width 48 height 16
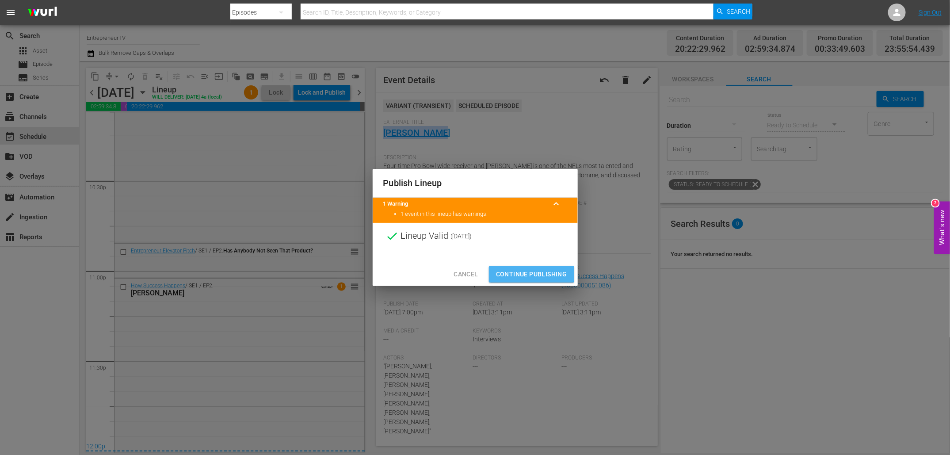
click at [523, 272] on span "Continue Publishing" at bounding box center [531, 274] width 71 height 11
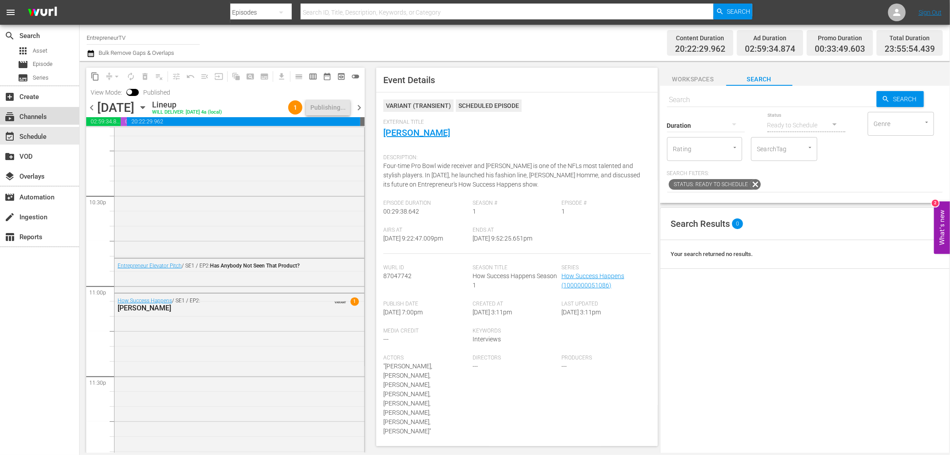
click at [36, 115] on div "subscriptions Channels" at bounding box center [25, 115] width 50 height 8
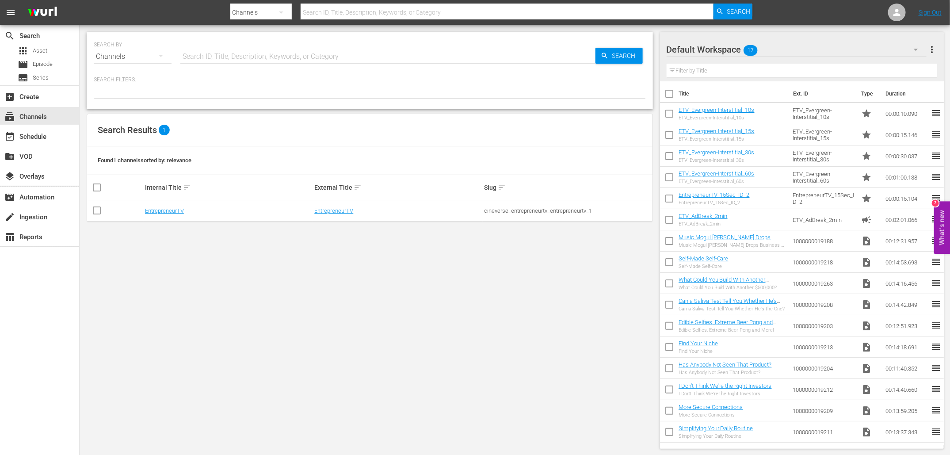
click at [97, 210] on input "checkbox" at bounding box center [97, 212] width 11 height 11
checkbox input "true"
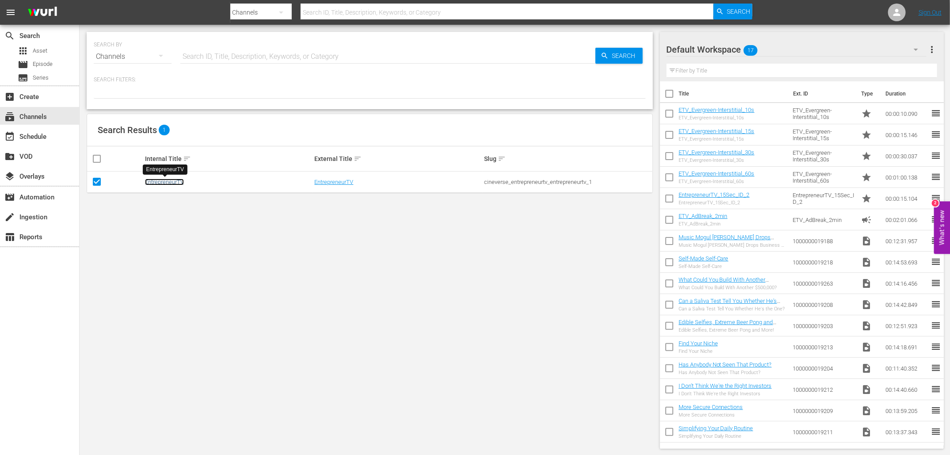
click at [162, 180] on link "EntrepreneurTV" at bounding box center [164, 182] width 39 height 7
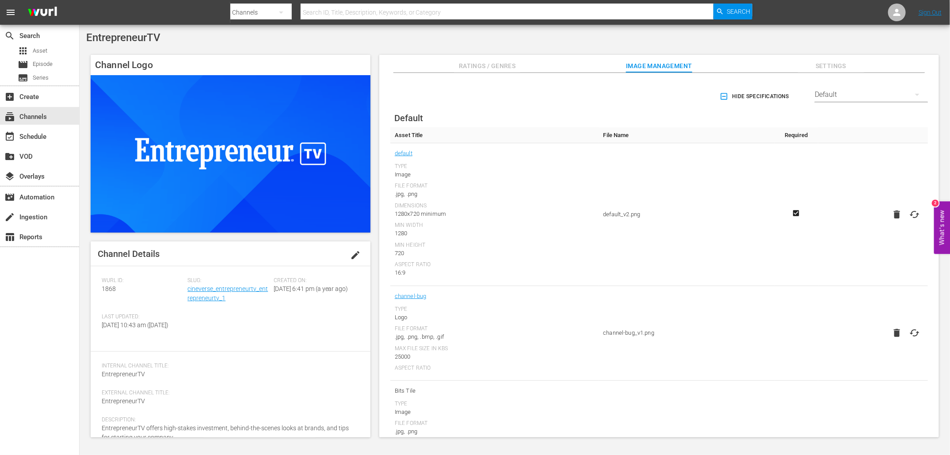
scroll to position [25, 0]
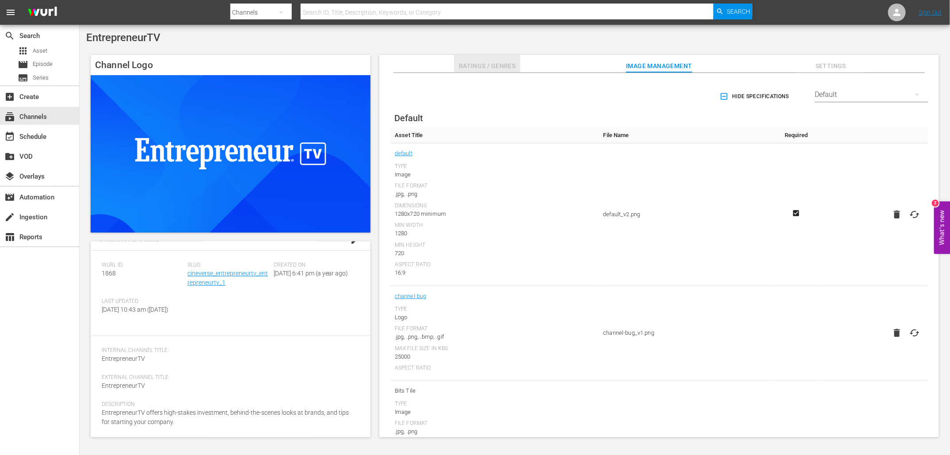
click at [479, 66] on span "Ratings / Genres" at bounding box center [487, 66] width 66 height 11
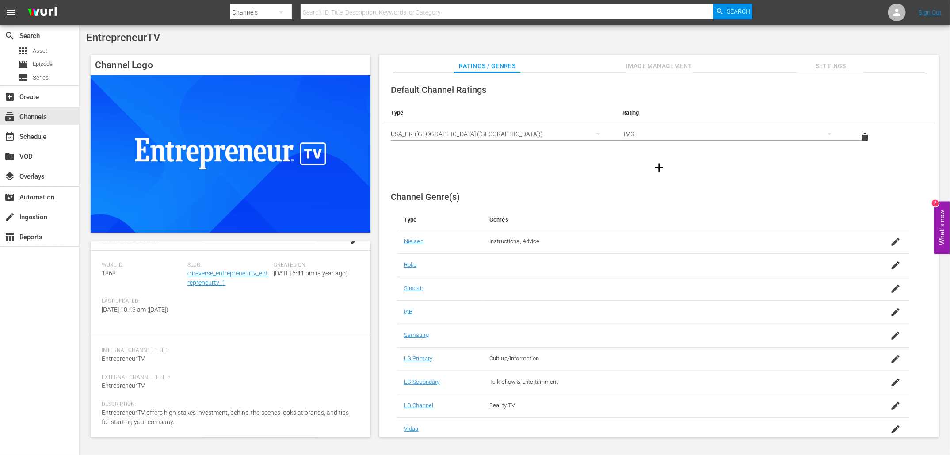
click at [631, 139] on div "TVG" at bounding box center [732, 134] width 218 height 25
click at [644, 167] on div "TVG" at bounding box center [729, 166] width 195 height 14
click at [664, 159] on button "button" at bounding box center [659, 167] width 25 height 25
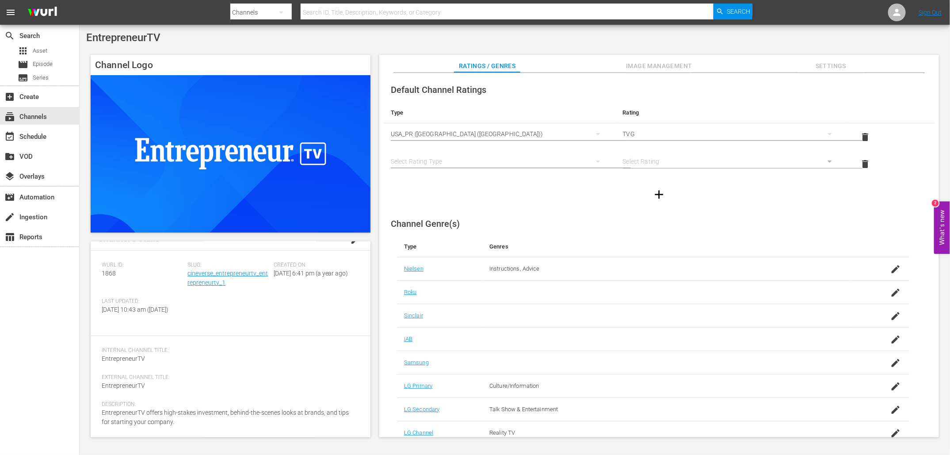
click at [643, 160] on div "simple table" at bounding box center [732, 161] width 218 height 25
click at [453, 157] on div "simple table" at bounding box center [500, 161] width 218 height 25
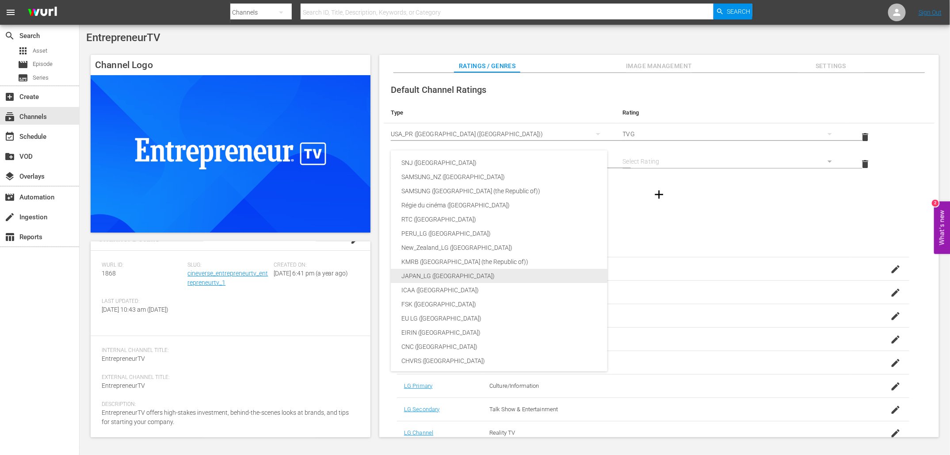
scroll to position [0, 0]
click at [741, 214] on div "SNJ (Brazil) SAMSUNG_NZ (New Zealand) SAMSUNG (Korea (the Republic of)) Régie d…" at bounding box center [475, 227] width 950 height 455
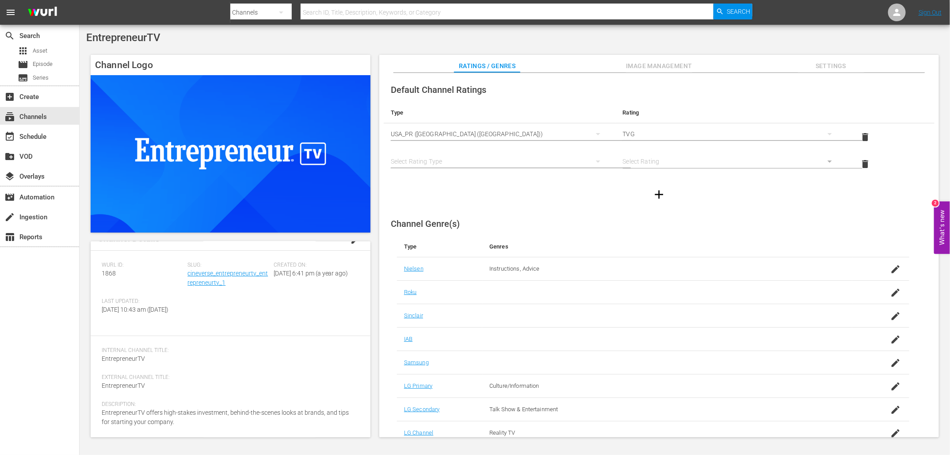
click at [864, 161] on span "delete" at bounding box center [865, 164] width 11 height 11
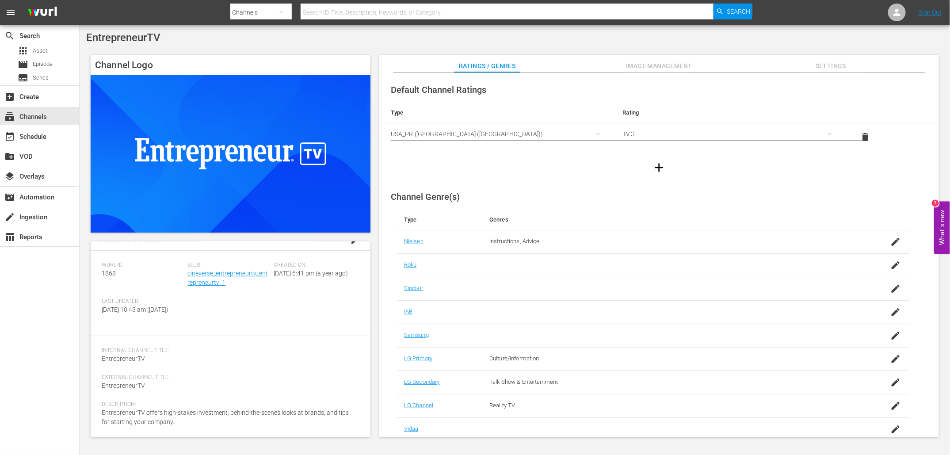
click at [628, 135] on div "TVG" at bounding box center [732, 134] width 218 height 25
click at [640, 178] on div "TVPG" at bounding box center [729, 180] width 195 height 14
click at [621, 182] on div "Default Channel Ratings Type Rating Select Rating Type USA_PR (United States of…" at bounding box center [659, 255] width 560 height 365
click at [652, 58] on button "Image Management" at bounding box center [659, 64] width 66 height 18
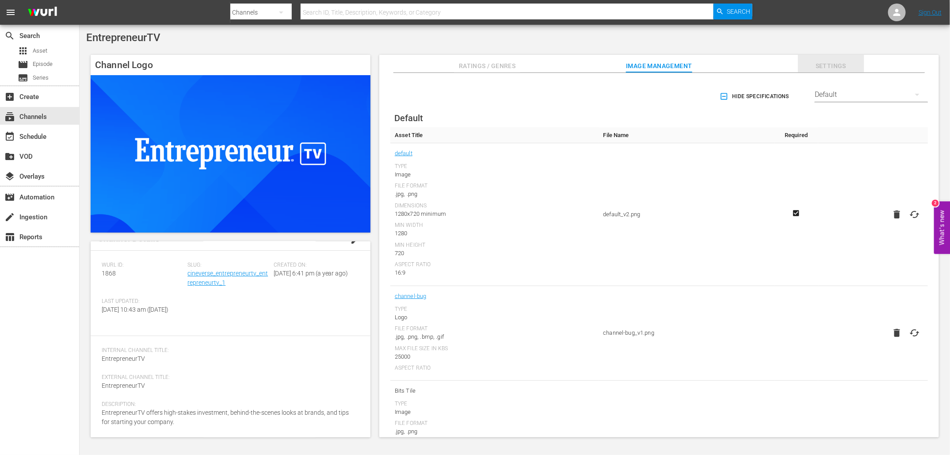
click at [851, 69] on span "Settings" at bounding box center [831, 66] width 66 height 11
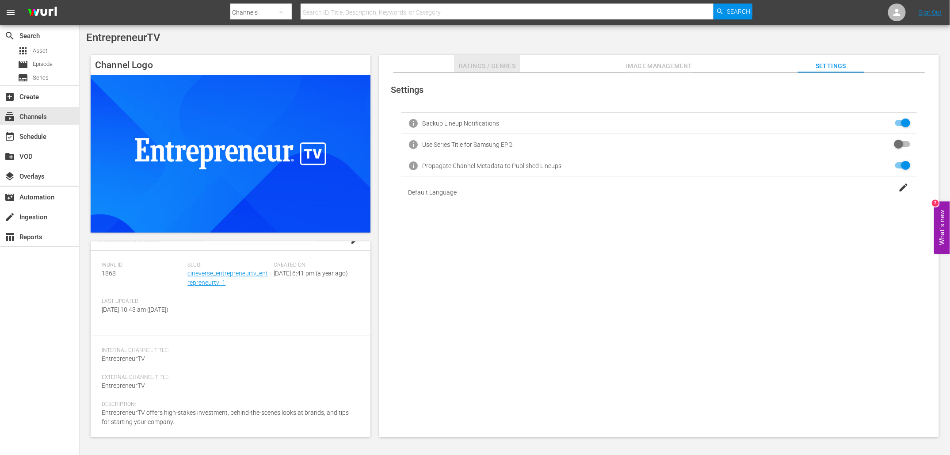
click at [477, 69] on span "Ratings / Genres" at bounding box center [487, 66] width 66 height 11
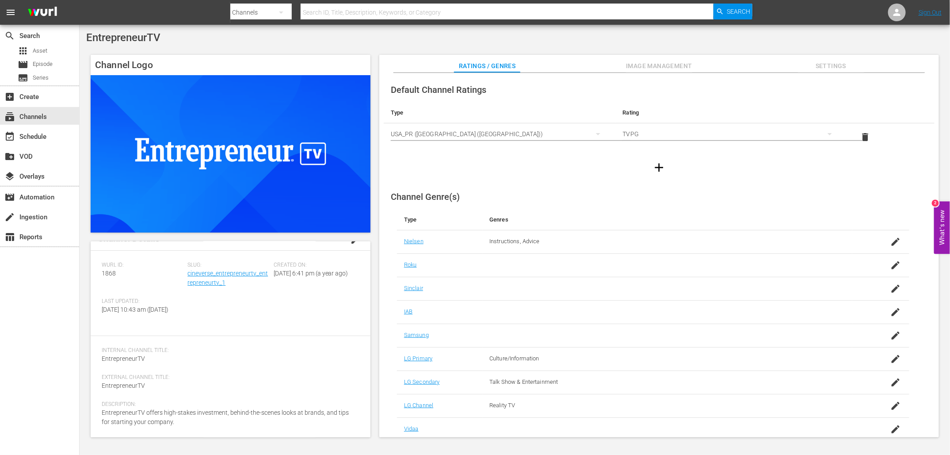
click at [454, 176] on div at bounding box center [659, 167] width 551 height 25
click at [46, 142] on div "event_available Schedule" at bounding box center [39, 136] width 79 height 18
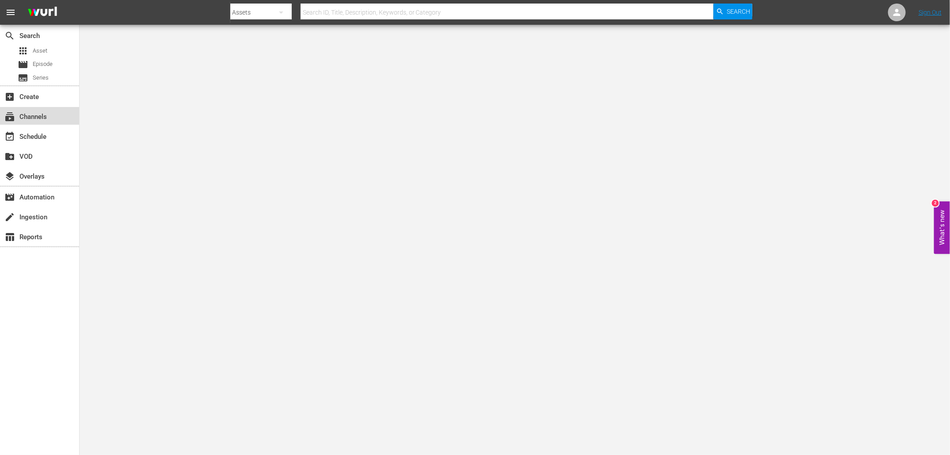
click at [44, 119] on div "subscriptions Channels" at bounding box center [25, 115] width 50 height 8
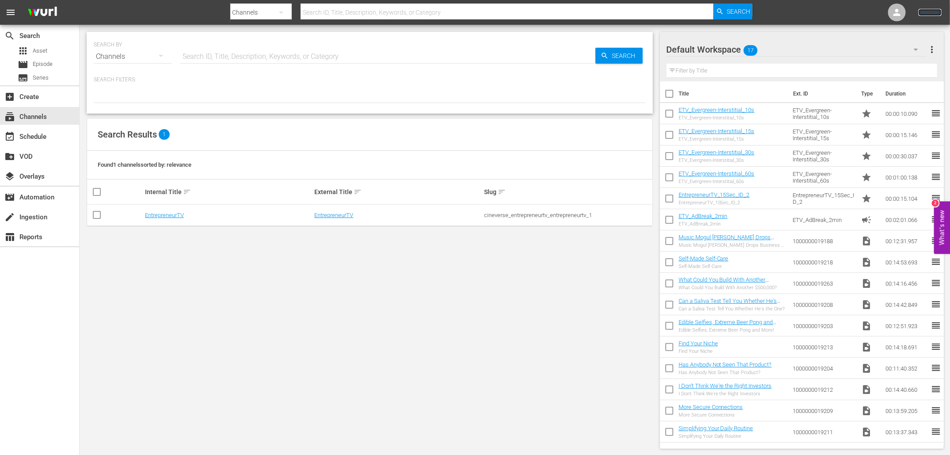
click at [930, 11] on link "Sign Out" at bounding box center [930, 12] width 23 height 7
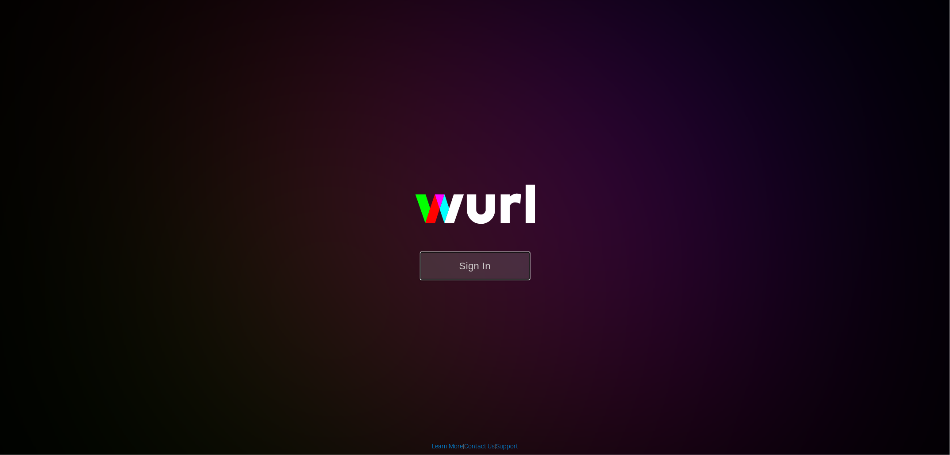
click at [486, 268] on button "Sign In" at bounding box center [475, 266] width 111 height 29
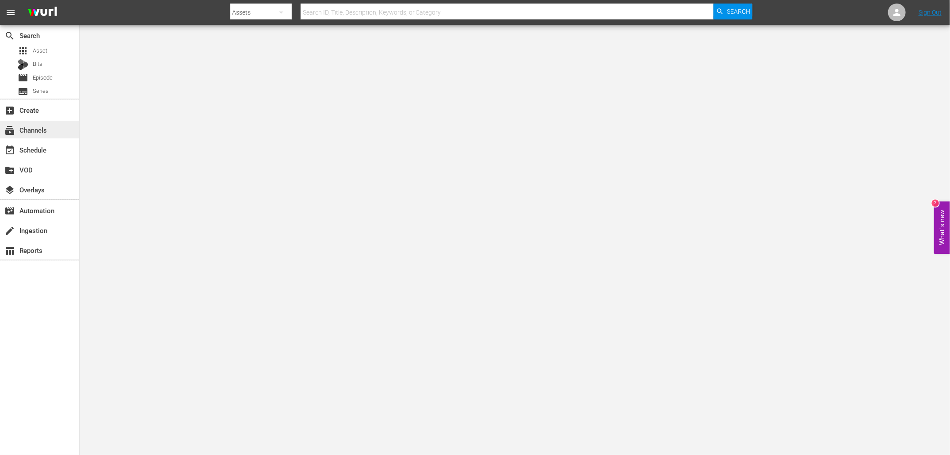
click at [30, 131] on div "subscriptions Channels" at bounding box center [25, 129] width 50 height 8
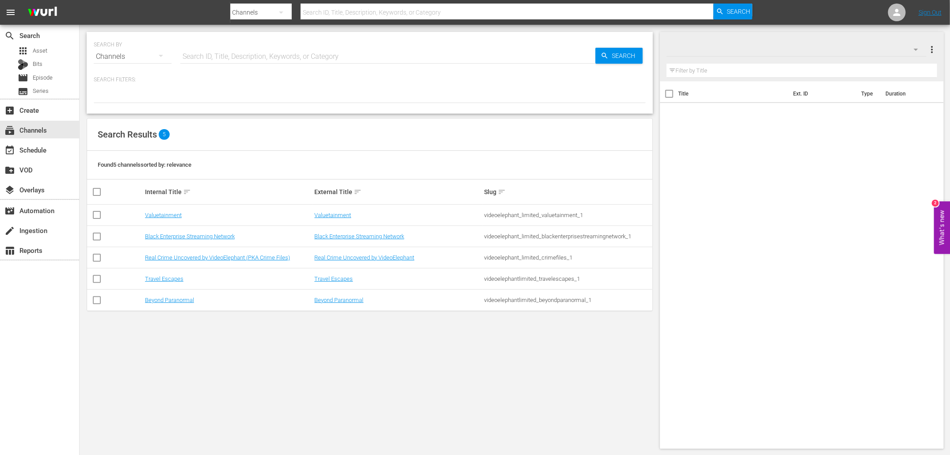
click at [99, 214] on input "checkbox" at bounding box center [97, 216] width 11 height 11
checkbox input "true"
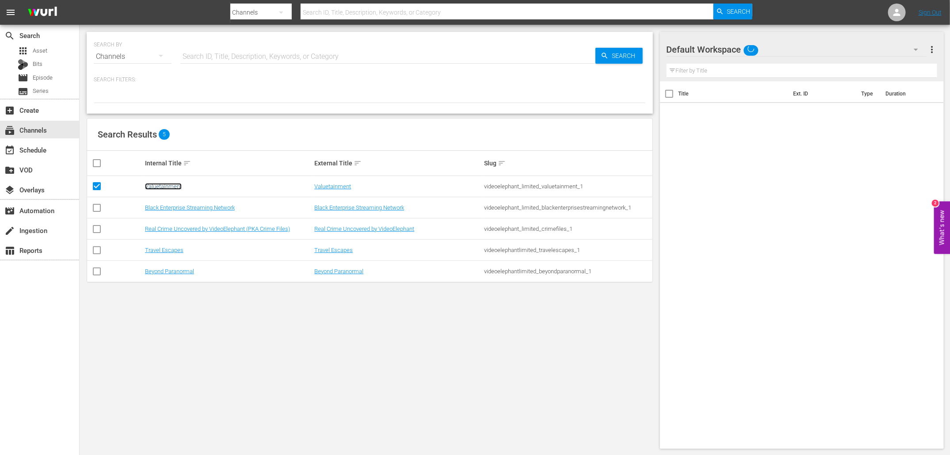
click at [163, 185] on link "Valuetainment" at bounding box center [163, 186] width 37 height 7
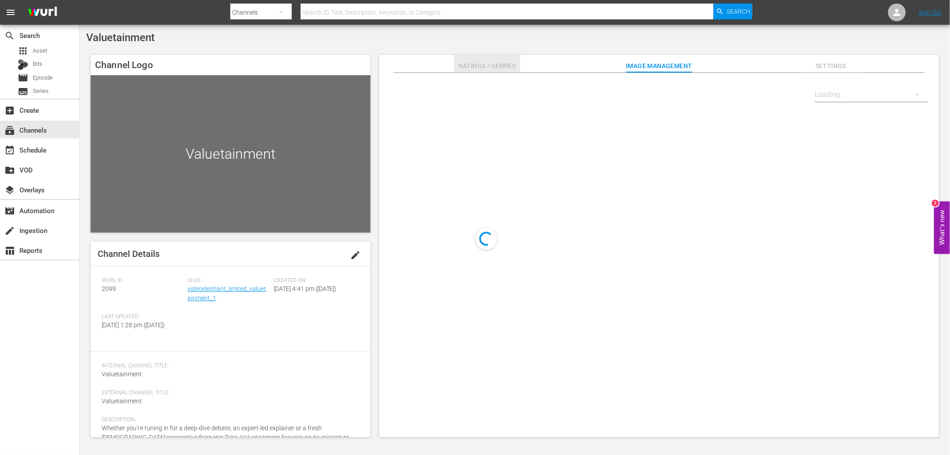
click at [497, 69] on span "Ratings / Genres" at bounding box center [487, 66] width 66 height 11
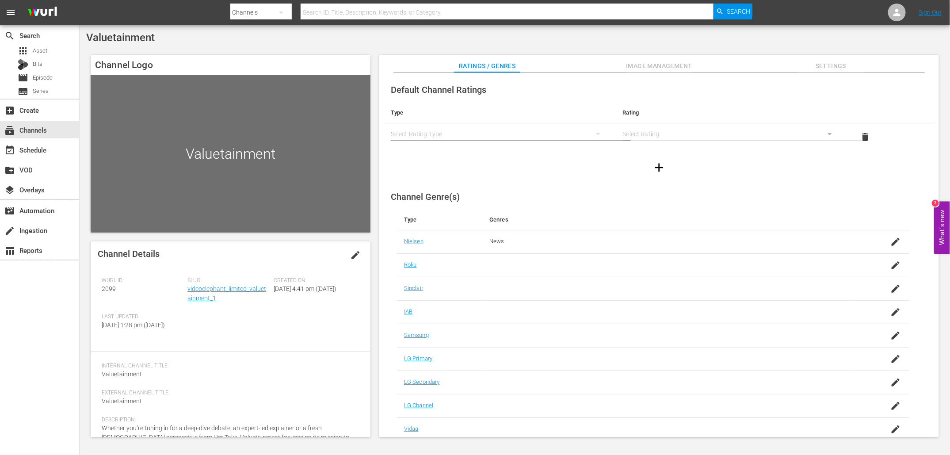
click at [652, 135] on div "simple table" at bounding box center [732, 134] width 218 height 25
click at [632, 134] on div "TVG" at bounding box center [732, 134] width 218 height 25
click at [647, 182] on div "TVPG" at bounding box center [729, 180] width 195 height 14
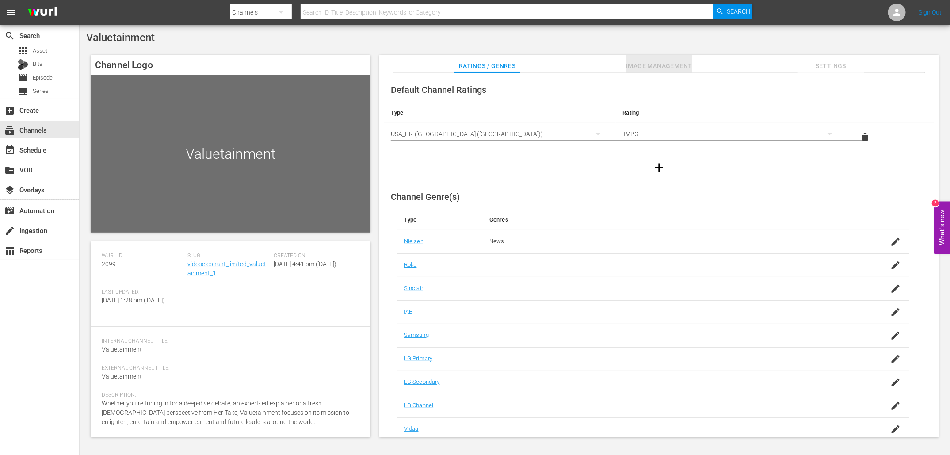
click at [649, 56] on button "Image Management" at bounding box center [659, 64] width 66 height 18
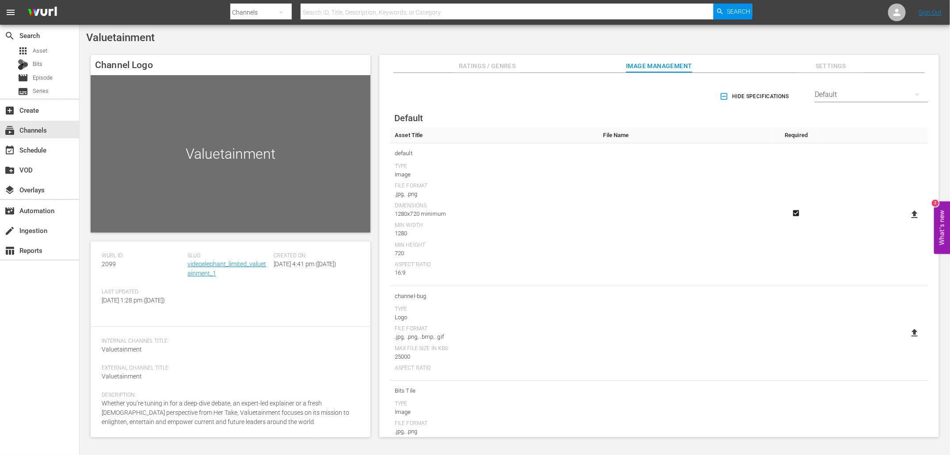
click at [833, 66] on span "Settings" at bounding box center [831, 66] width 66 height 11
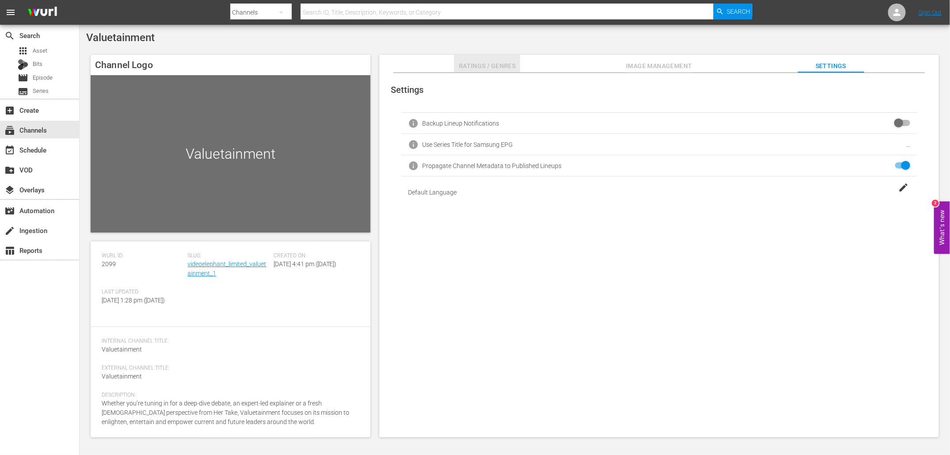
click at [483, 62] on span "Ratings / Genres" at bounding box center [487, 66] width 66 height 11
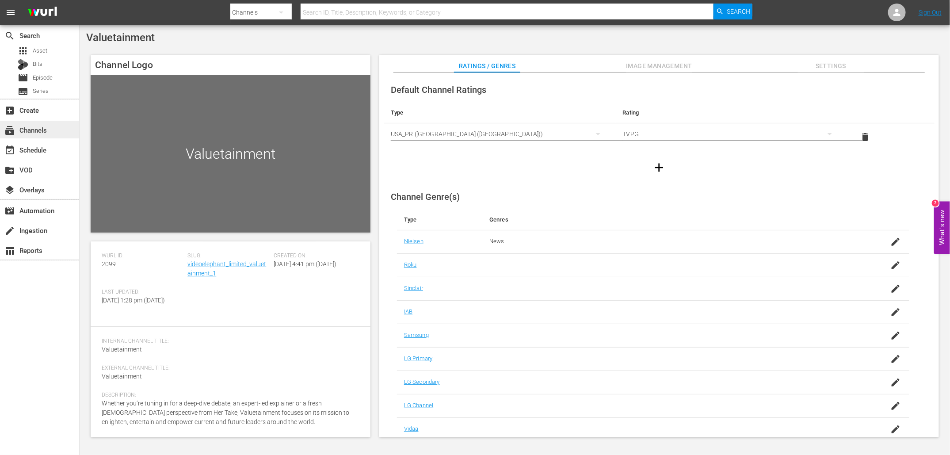
click at [45, 133] on div "subscriptions Channels" at bounding box center [25, 129] width 50 height 8
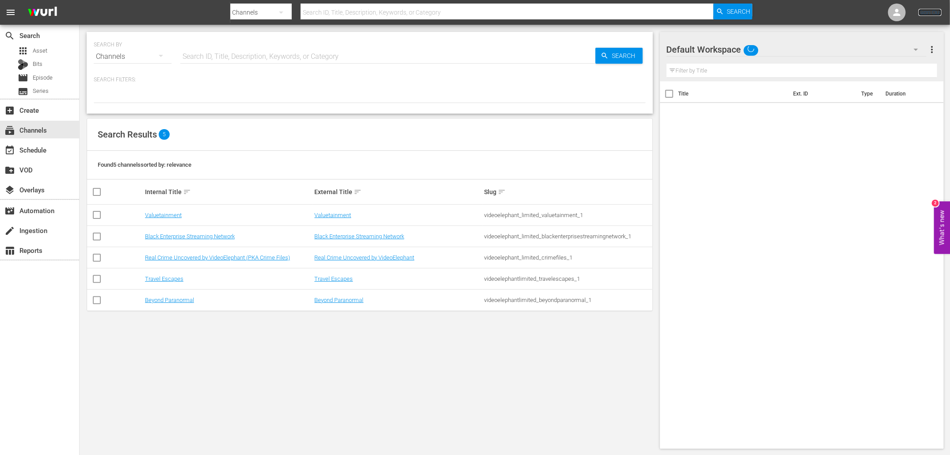
click at [929, 12] on link "Sign Out" at bounding box center [930, 12] width 23 height 7
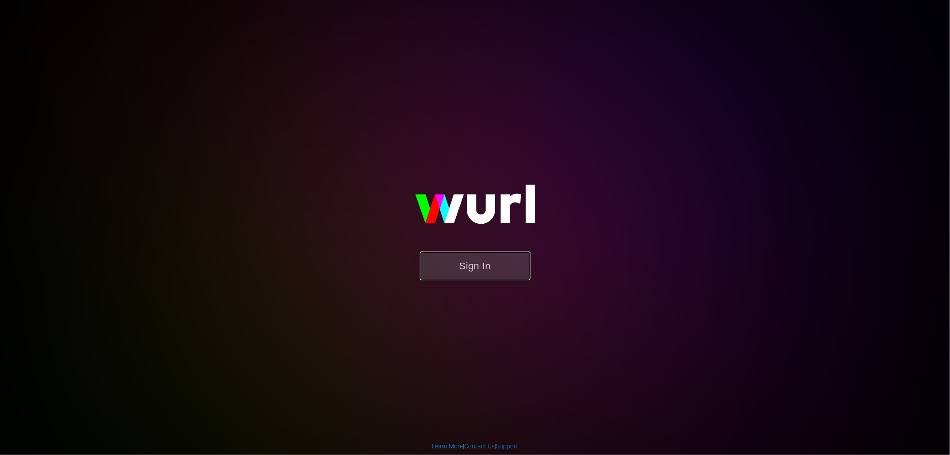
click at [500, 262] on button "Sign In" at bounding box center [475, 266] width 111 height 29
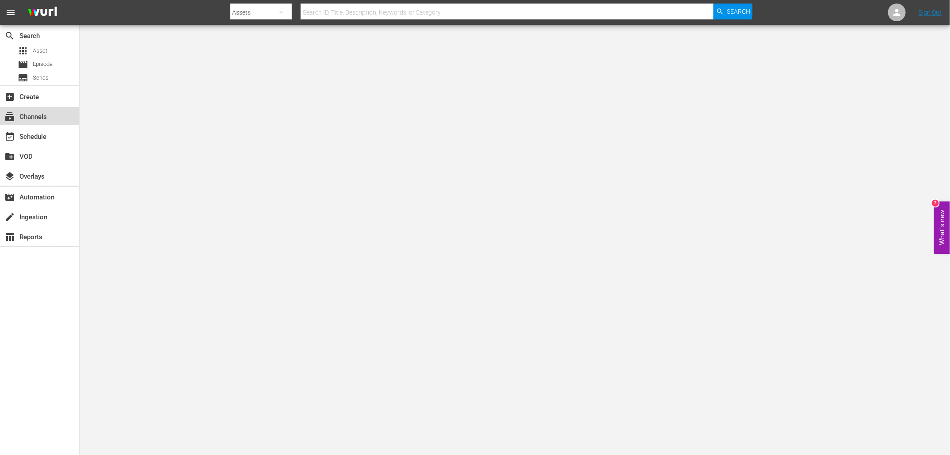
click at [19, 121] on div "subscriptions Channels" at bounding box center [39, 116] width 79 height 18
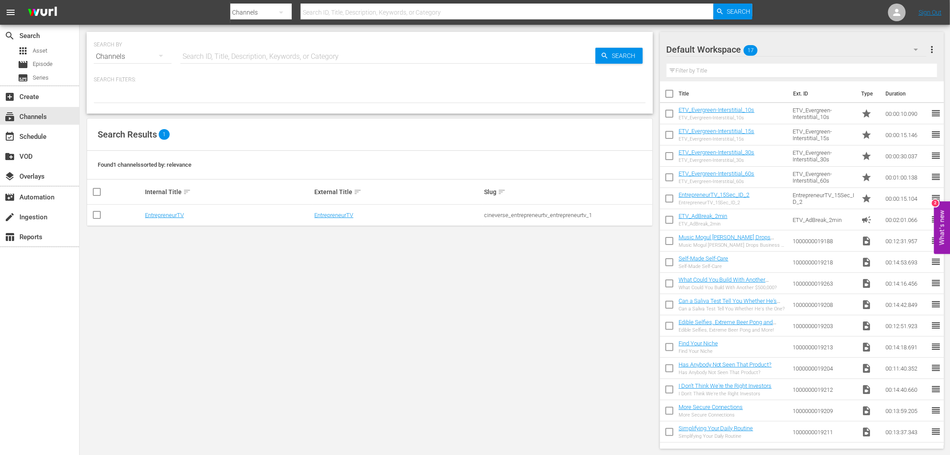
click at [96, 213] on input "checkbox" at bounding box center [97, 216] width 11 height 11
checkbox input "true"
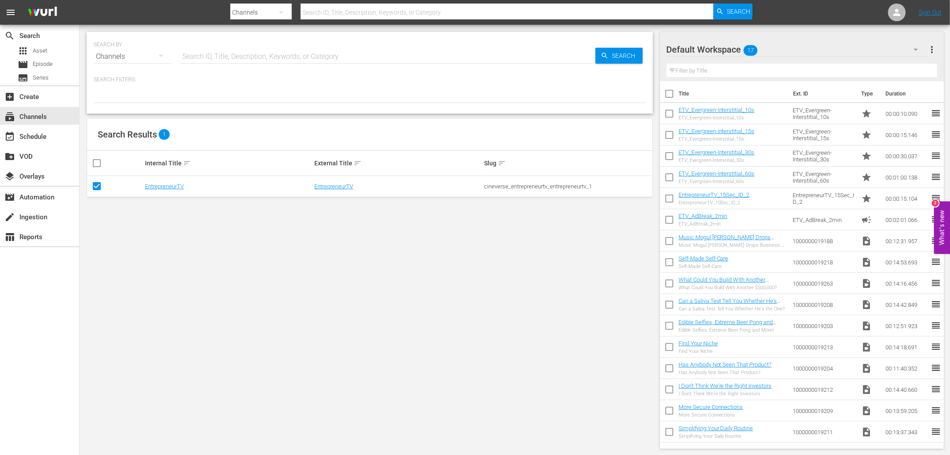
click at [166, 179] on td "EntrepreneurTV" at bounding box center [229, 186] width 170 height 21
click at [166, 186] on link "EntrepreneurTV" at bounding box center [164, 186] width 39 height 7
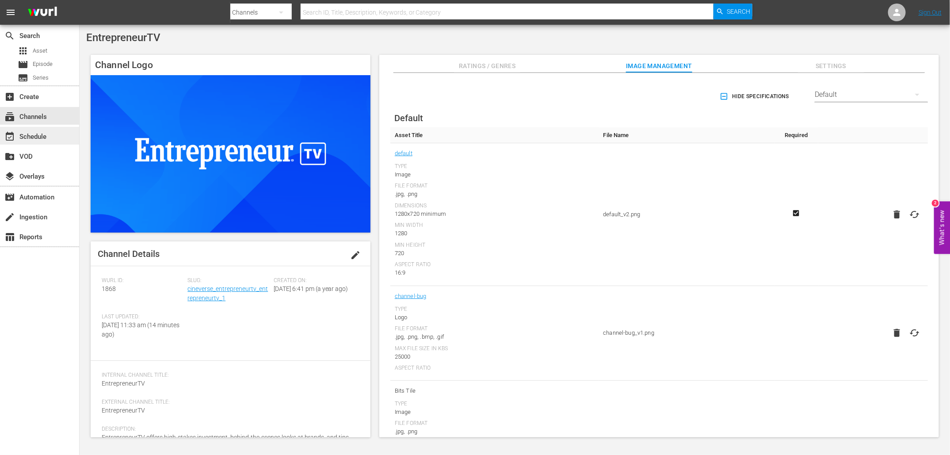
click at [38, 136] on div "event_available Schedule" at bounding box center [25, 135] width 50 height 8
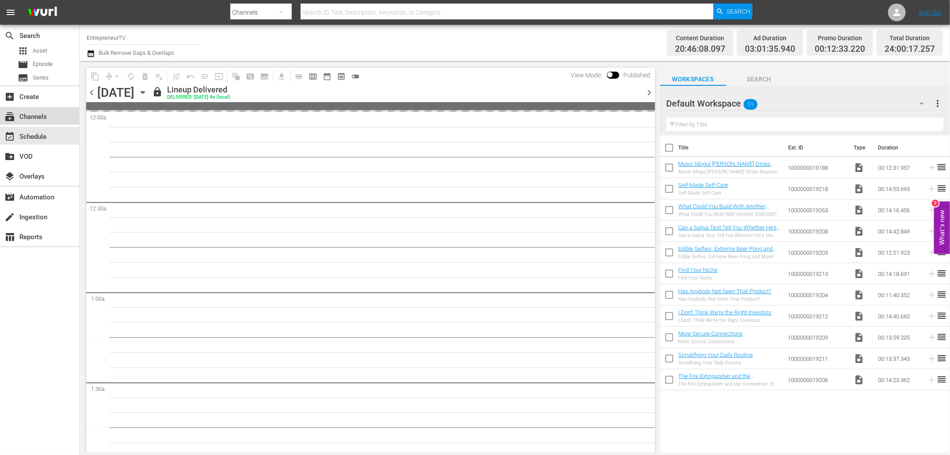
click at [38, 119] on div "subscriptions Channels" at bounding box center [25, 115] width 50 height 8
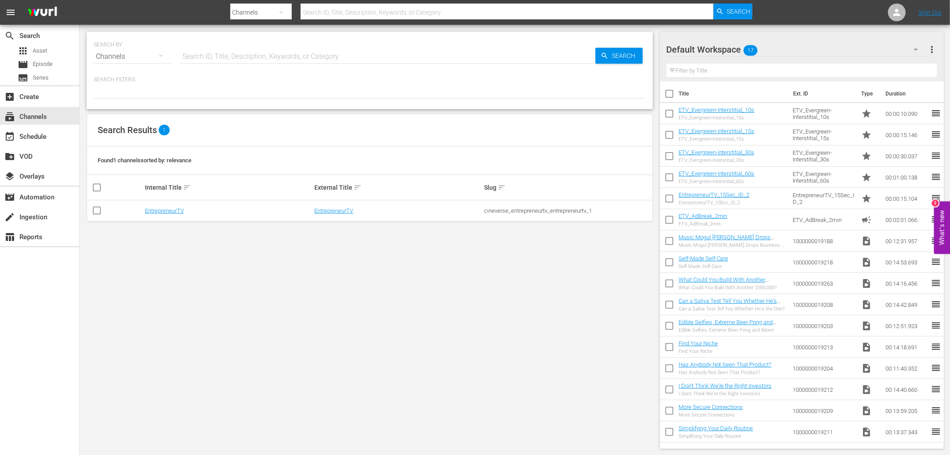
click at [101, 207] on input "checkbox" at bounding box center [97, 212] width 11 height 11
checkbox input "true"
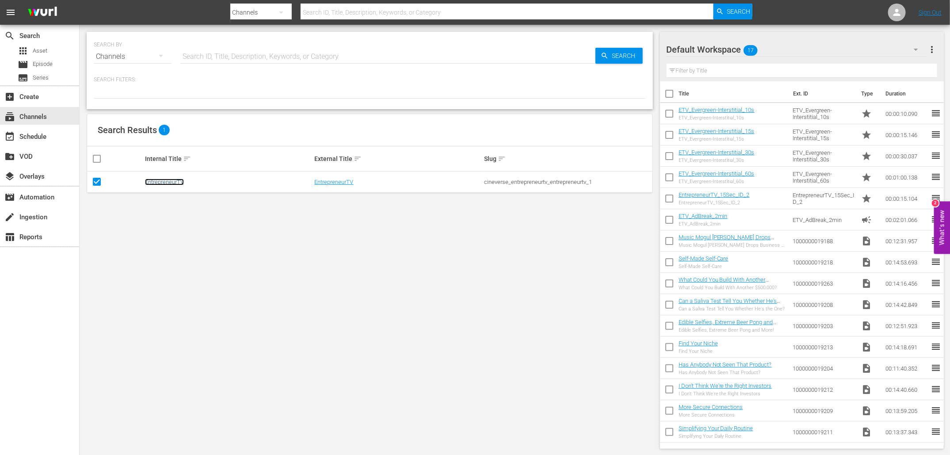
click at [161, 183] on link "EntrepreneurTV" at bounding box center [164, 182] width 39 height 7
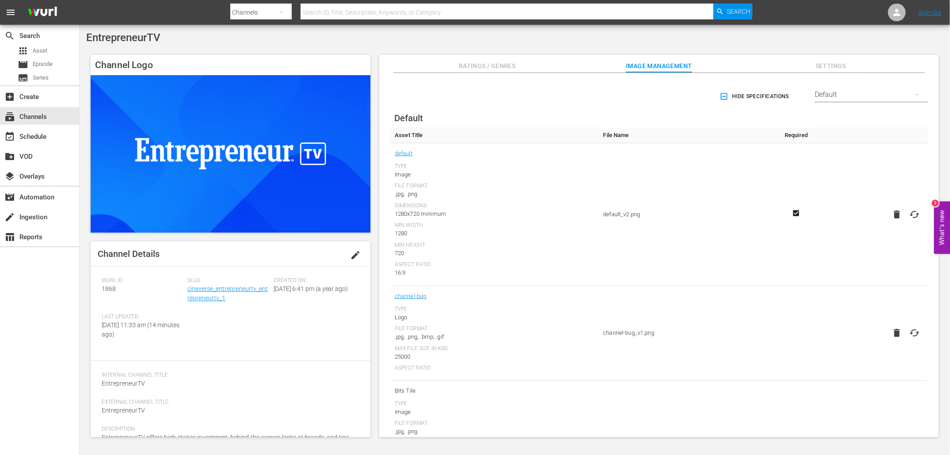
click at [506, 65] on span "Ratings / Genres" at bounding box center [487, 66] width 66 height 11
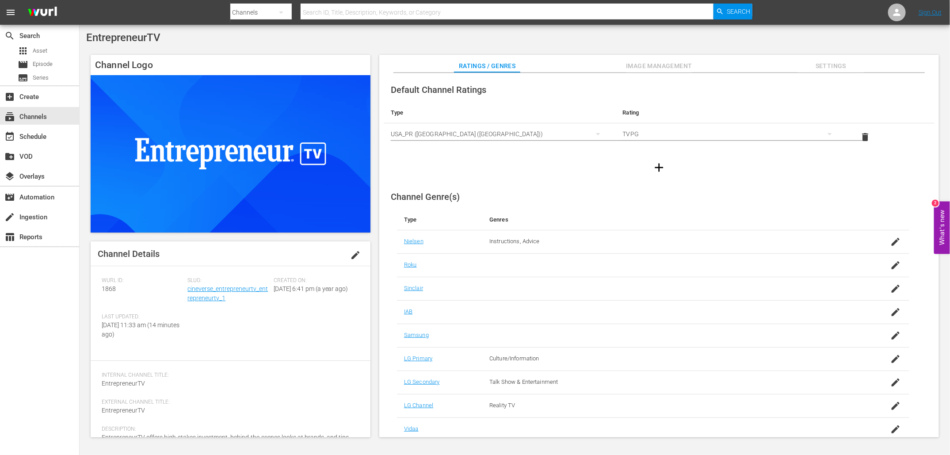
click at [632, 133] on div "TVPG" at bounding box center [732, 134] width 218 height 25
click at [647, 163] on div "TVG" at bounding box center [729, 166] width 195 height 14
click at [685, 101] on div "Default Channel Ratings Type Rating Select Rating Type USA_PR (United States of…" at bounding box center [659, 128] width 551 height 103
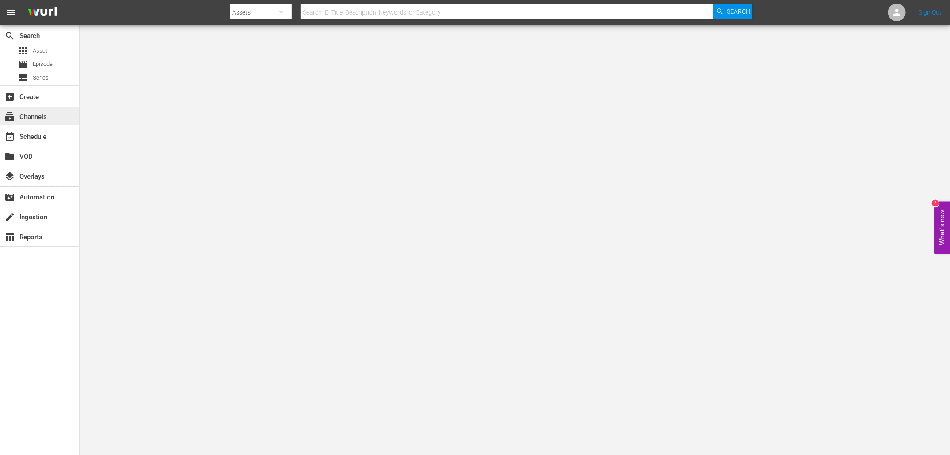
click at [42, 119] on div "subscriptions Channels" at bounding box center [25, 115] width 50 height 8
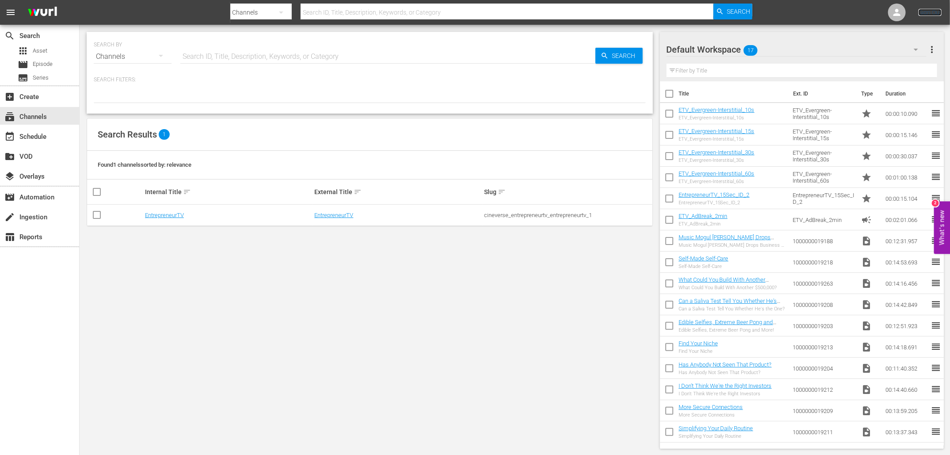
click at [933, 9] on link "Sign Out" at bounding box center [930, 12] width 23 height 7
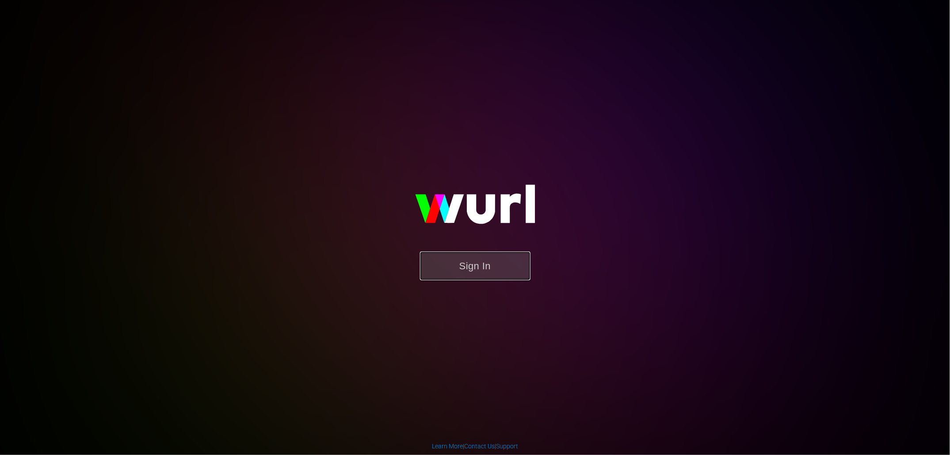
click at [470, 263] on button "Sign In" at bounding box center [475, 266] width 111 height 29
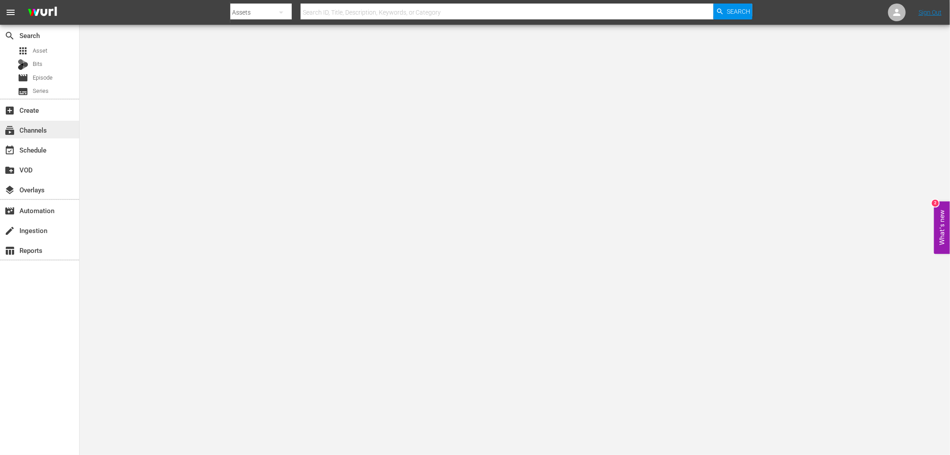
click at [15, 130] on div "subscriptions Channels" at bounding box center [25, 129] width 50 height 8
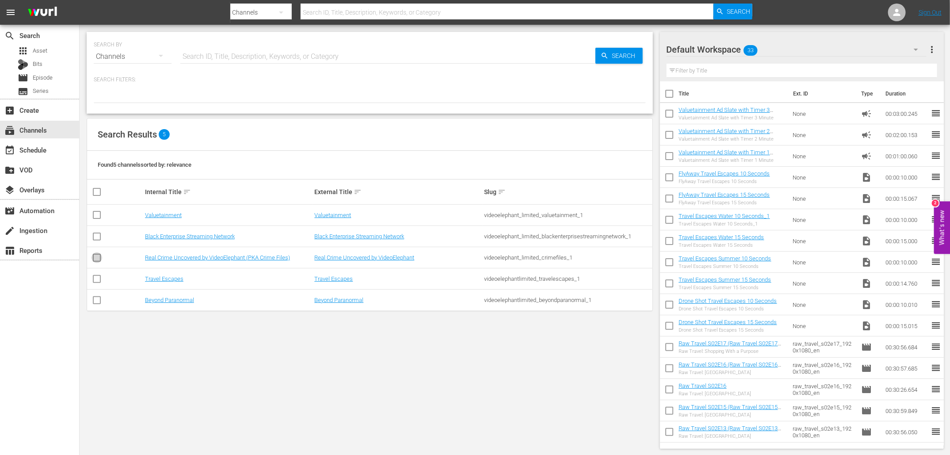
click at [93, 257] on input "checkbox" at bounding box center [97, 259] width 11 height 11
checkbox input "true"
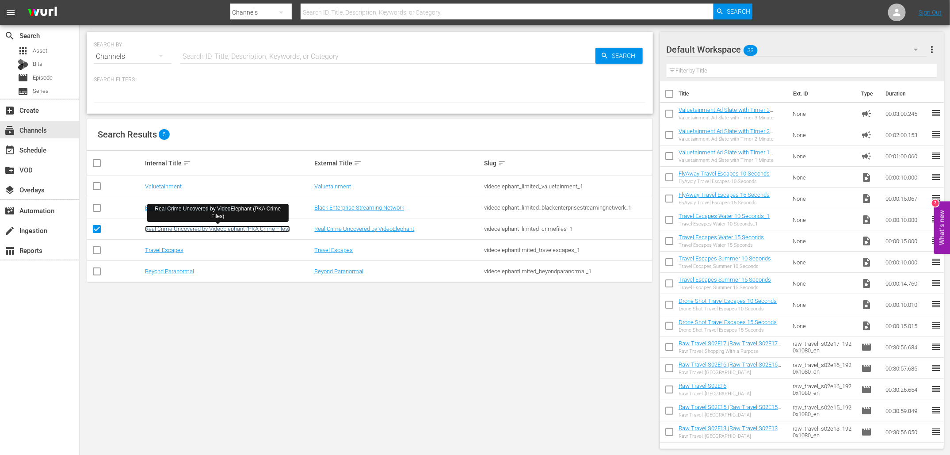
click at [190, 226] on link "Real Crime Uncovered by VideoElephant (PKA Crime Files)" at bounding box center [217, 229] width 145 height 7
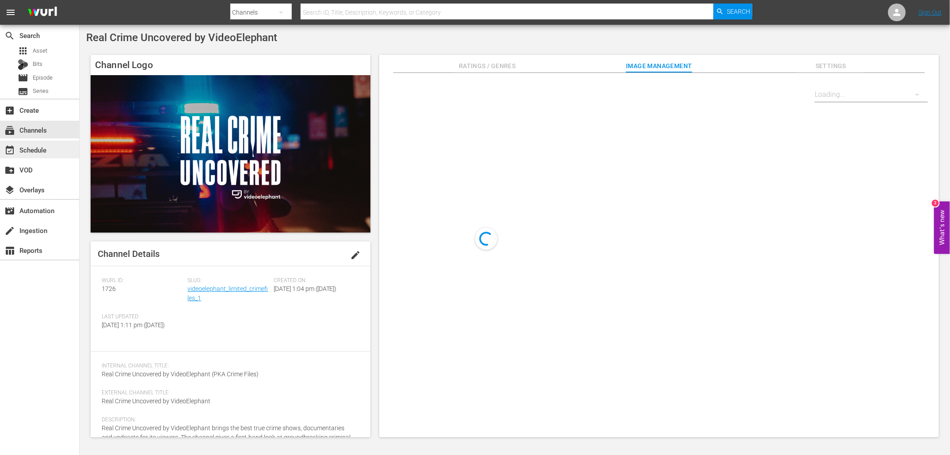
click at [38, 151] on div "event_available Schedule" at bounding box center [25, 149] width 50 height 8
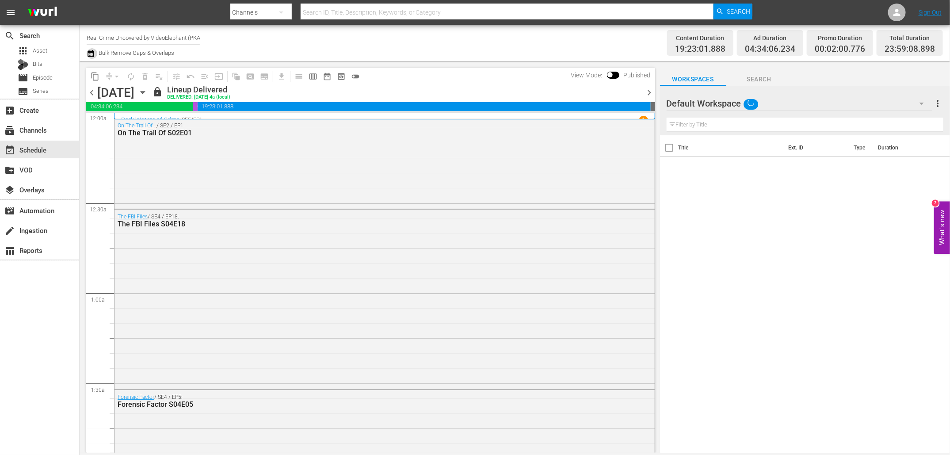
click at [91, 55] on icon "button" at bounding box center [91, 53] width 8 height 11
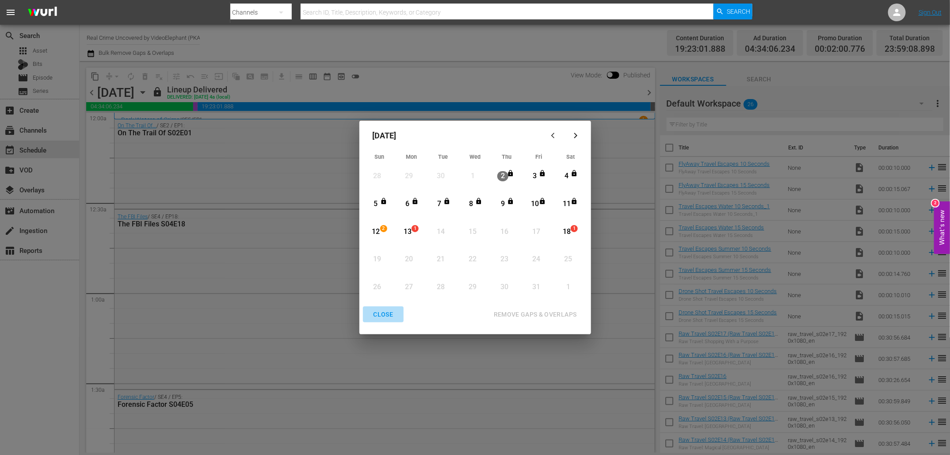
click at [373, 314] on div "CLOSE" at bounding box center [384, 314] width 34 height 11
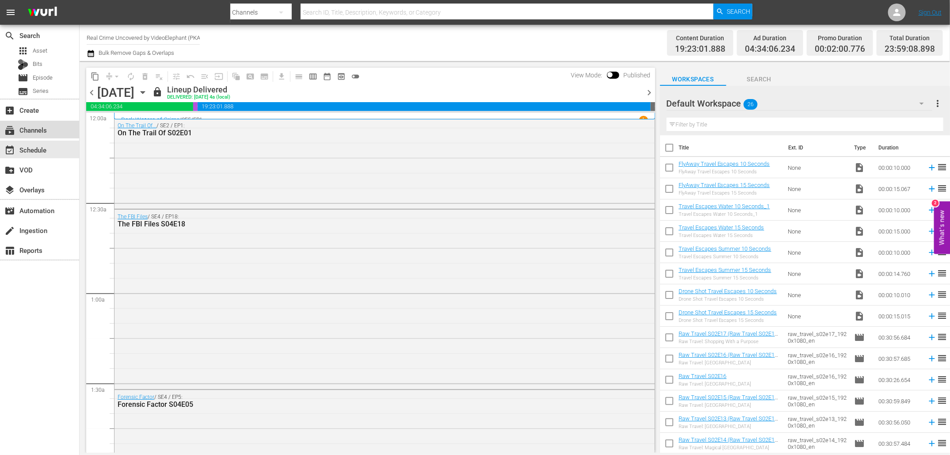
click at [44, 129] on div "subscriptions Channels" at bounding box center [25, 129] width 50 height 8
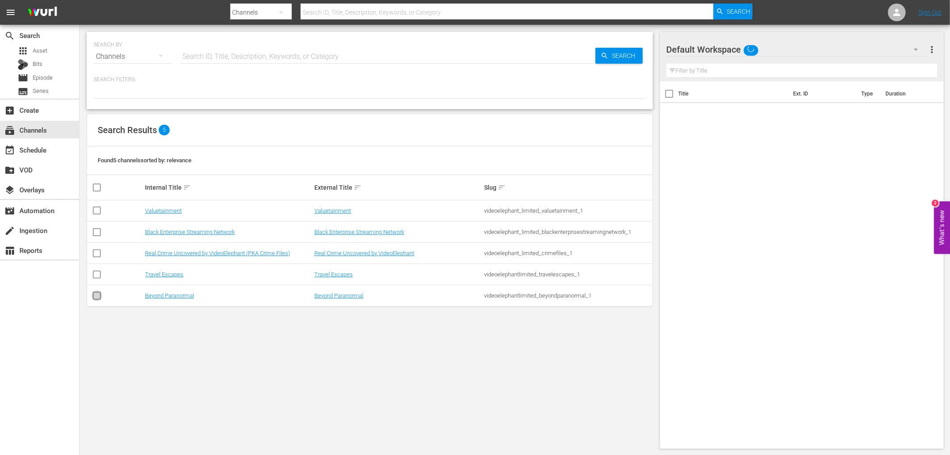
click at [99, 295] on input "checkbox" at bounding box center [97, 297] width 11 height 11
checkbox input "true"
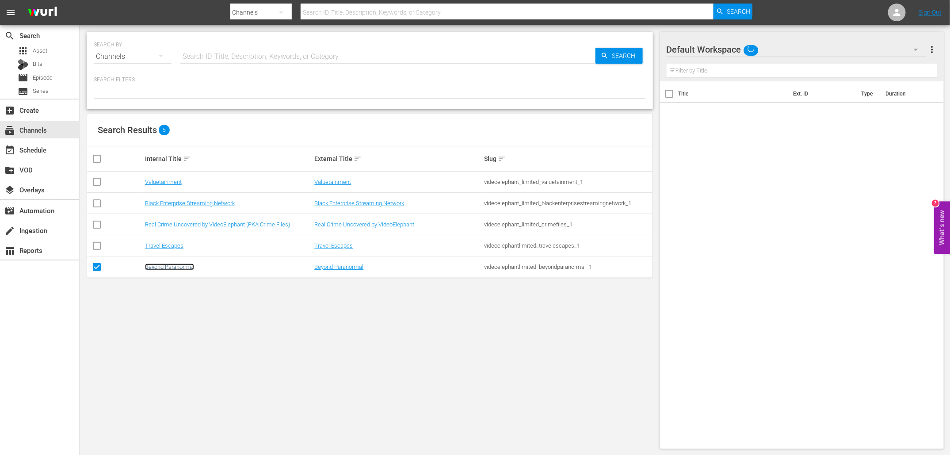
click at [157, 267] on link "Beyond Paranormal" at bounding box center [169, 267] width 49 height 7
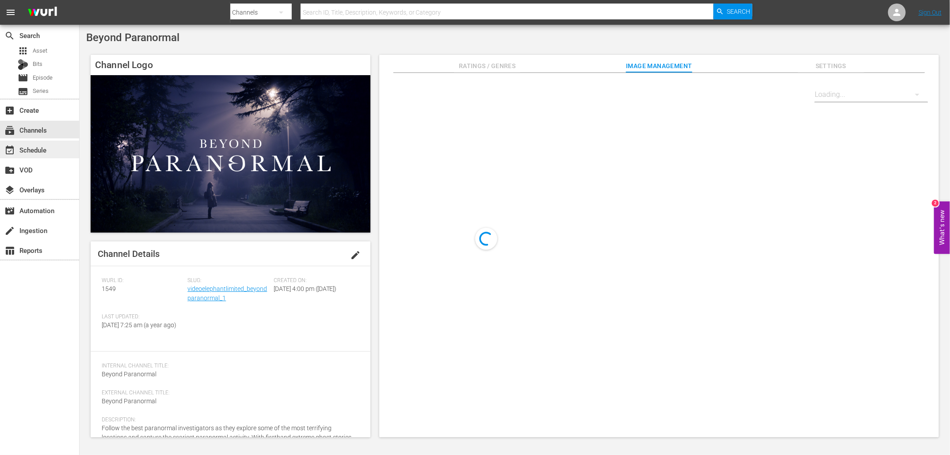
click at [12, 149] on span "event_available" at bounding box center [9, 150] width 11 height 11
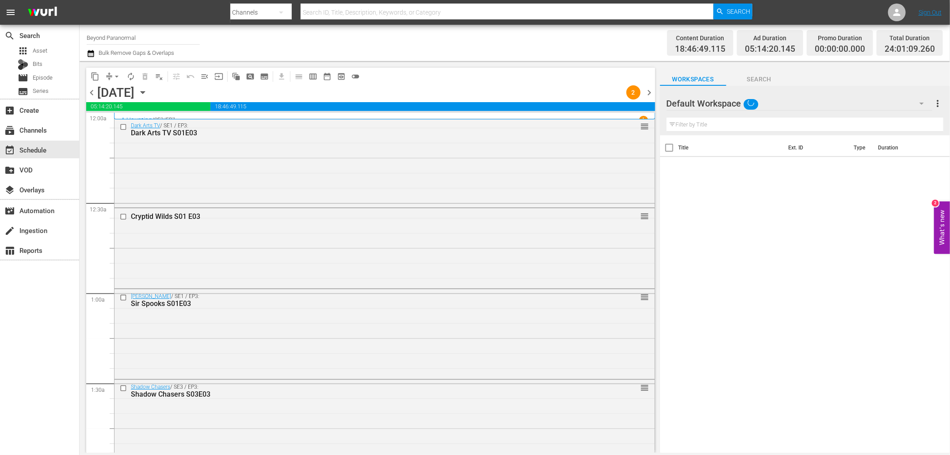
click at [89, 49] on icon "button" at bounding box center [91, 53] width 8 height 11
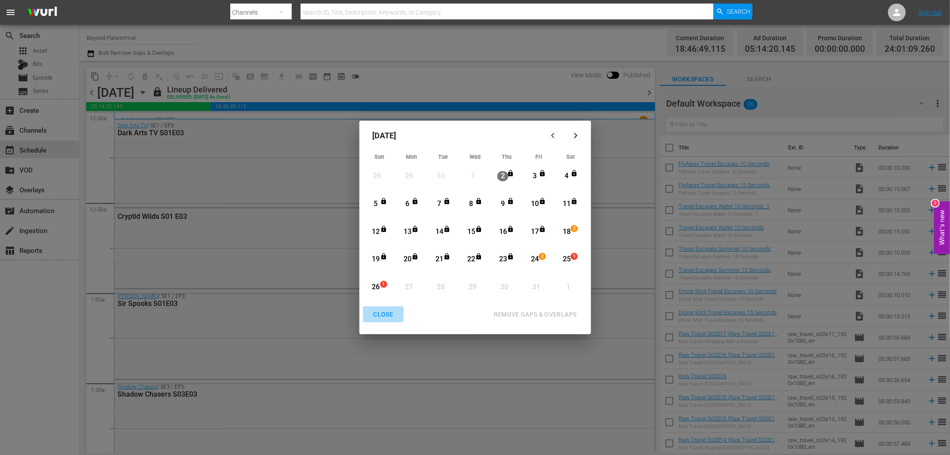
click at [379, 312] on div "CLOSE" at bounding box center [384, 314] width 34 height 11
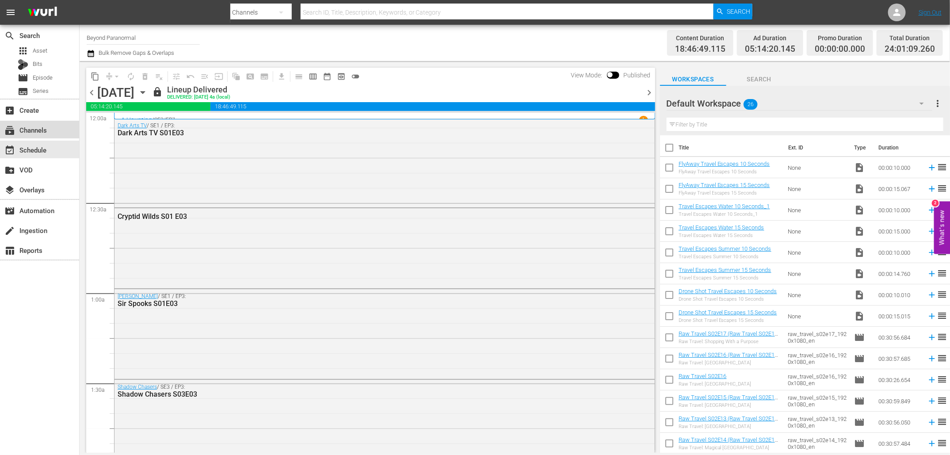
click at [25, 131] on div "subscriptions Channels" at bounding box center [25, 129] width 50 height 8
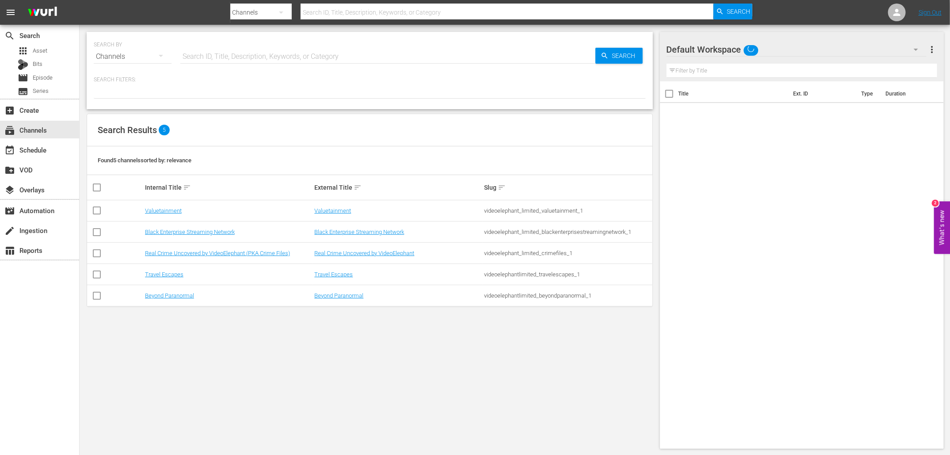
click at [100, 274] on input "checkbox" at bounding box center [97, 276] width 11 height 11
checkbox input "true"
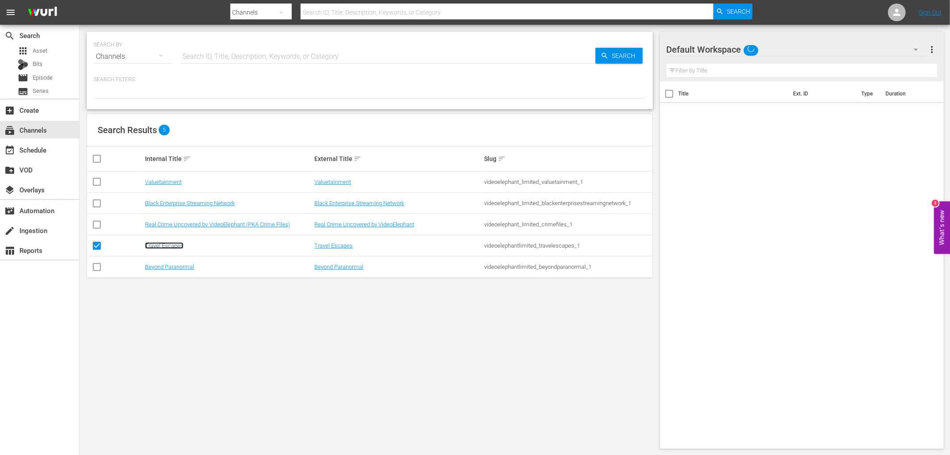
click at [161, 244] on link "Travel Escapes" at bounding box center [164, 245] width 38 height 7
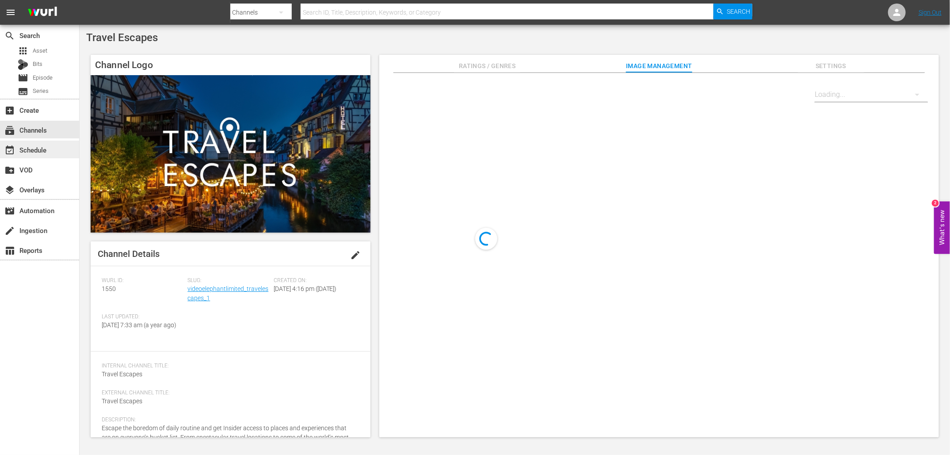
click at [27, 148] on div "event_available Schedule" at bounding box center [25, 149] width 50 height 8
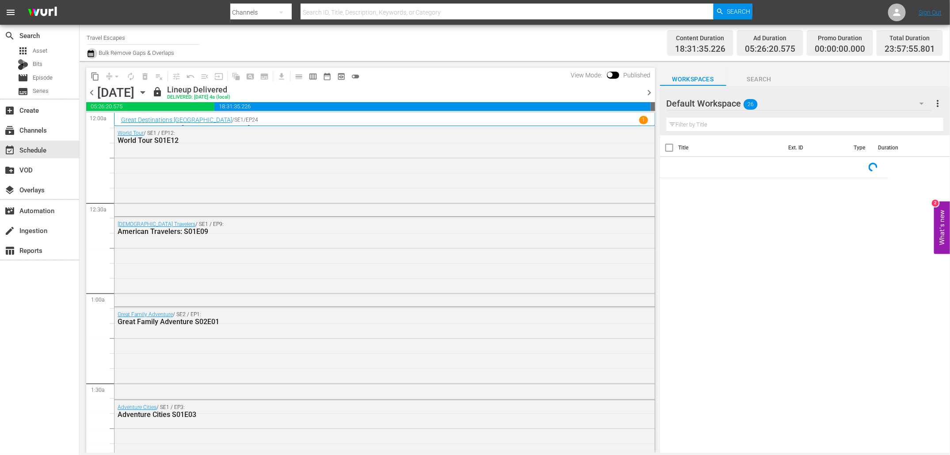
click at [88, 55] on icon "button" at bounding box center [91, 53] width 8 height 11
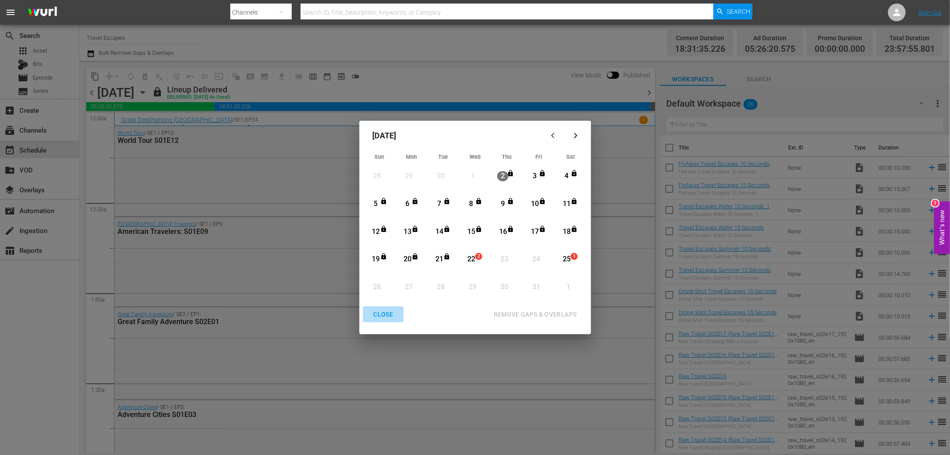
click at [380, 321] on button "CLOSE" at bounding box center [383, 314] width 41 height 16
